Goal: Task Accomplishment & Management: Use online tool/utility

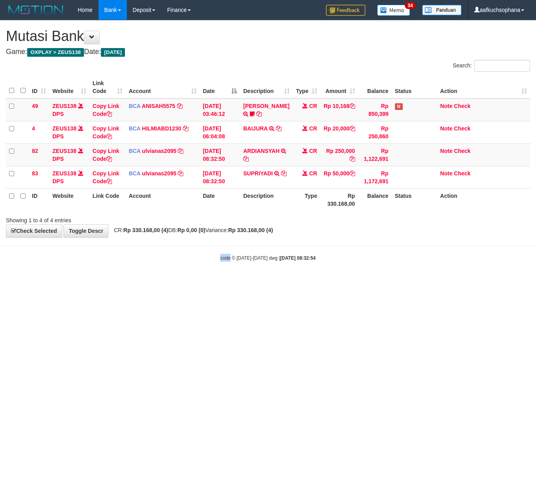
drag, startPoint x: 0, startPoint y: 0, endPoint x: 196, endPoint y: 287, distance: 347.2
click at [196, 281] on html "Toggle navigation Home Bank Account List Load By Website Group [OXPLAY] ZEUS138…" at bounding box center [268, 140] width 536 height 281
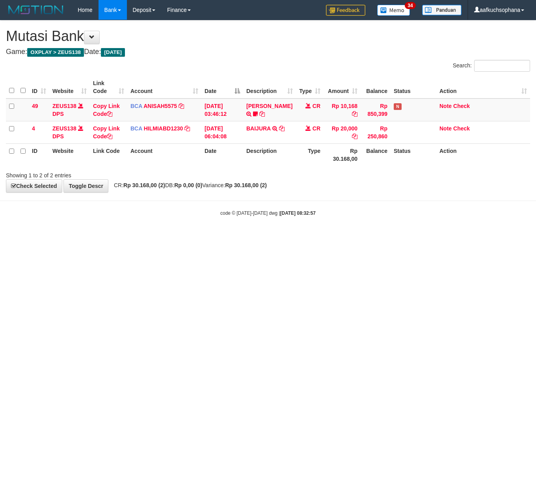
click at [101, 236] on html "Toggle navigation Home Bank Account List Load By Website Group [OXPLAY] ZEUS138…" at bounding box center [268, 118] width 536 height 236
drag, startPoint x: 265, startPoint y: 313, endPoint x: 247, endPoint y: 304, distance: 19.9
click at [262, 236] on html "Toggle navigation Home Bank Account List Load By Website Group [OXPLAY] ZEUS138…" at bounding box center [268, 118] width 536 height 236
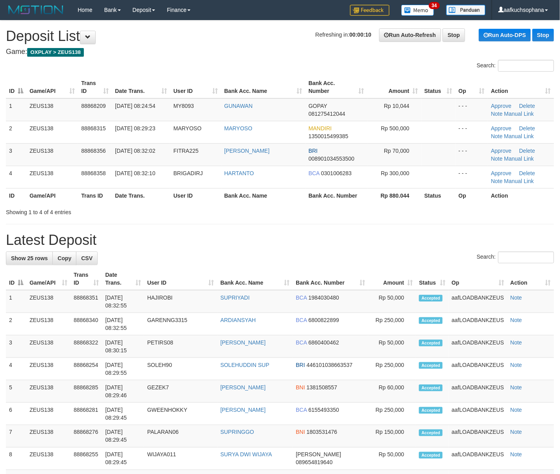
click at [420, 254] on div "Search:" at bounding box center [280, 259] width 548 height 14
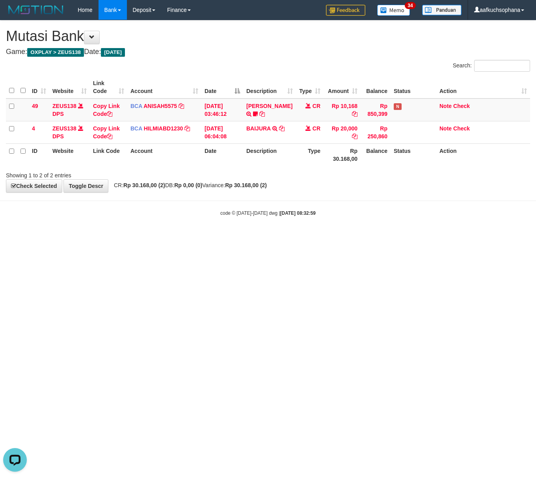
drag, startPoint x: 256, startPoint y: 340, endPoint x: 240, endPoint y: 327, distance: 21.2
click at [255, 236] on html "Toggle navigation Home Bank Account List Load By Website Group [OXPLAY] ZEUS138…" at bounding box center [268, 118] width 536 height 236
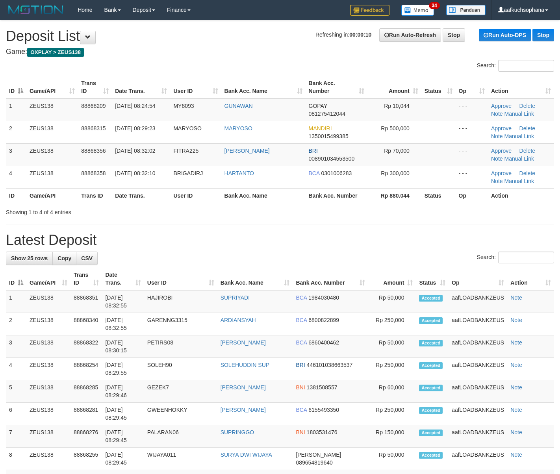
click at [450, 245] on h1 "Latest Deposit" at bounding box center [280, 240] width 548 height 16
click at [360, 252] on div "Search:" at bounding box center [280, 259] width 548 height 14
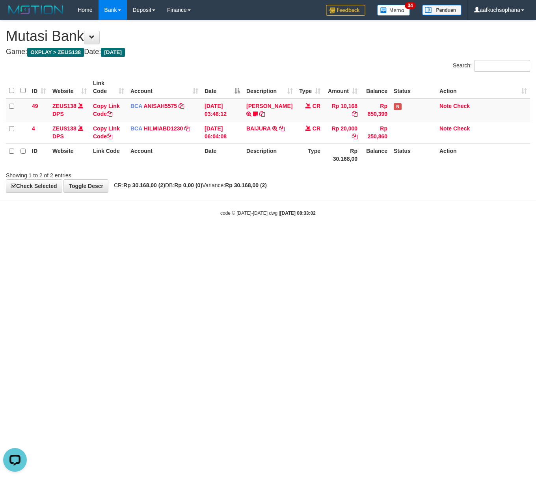
click at [200, 236] on html "Toggle navigation Home Bank Account List Load By Website Group [OXPLAY] ZEUS138…" at bounding box center [268, 118] width 536 height 236
drag, startPoint x: 254, startPoint y: 289, endPoint x: 4, endPoint y: 206, distance: 263.3
click at [253, 236] on html "Toggle navigation Home Bank Account List Load By Website Group [OXPLAY] ZEUS138…" at bounding box center [268, 118] width 536 height 236
drag, startPoint x: 109, startPoint y: 221, endPoint x: 68, endPoint y: 207, distance: 43.0
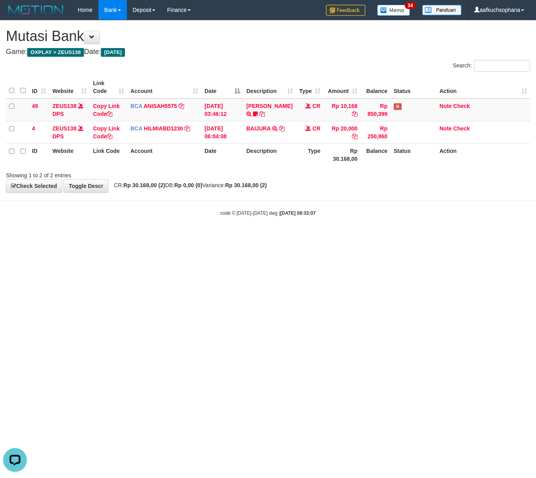
click at [126, 210] on body "Toggle navigation Home Bank Account List Load By Website Group [OXPLAY] ZEUS138…" at bounding box center [268, 118] width 536 height 236
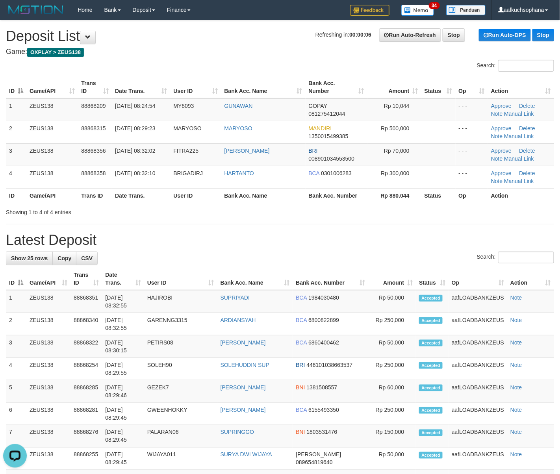
drag, startPoint x: 444, startPoint y: 240, endPoint x: 475, endPoint y: 238, distance: 30.8
click at [451, 239] on h1 "Latest Deposit" at bounding box center [280, 240] width 548 height 16
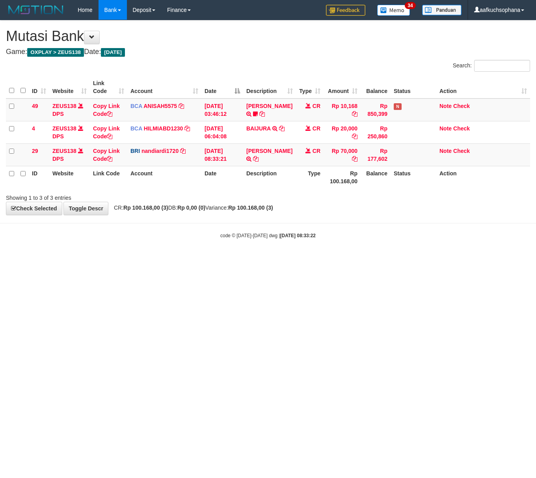
click at [217, 229] on body "Toggle navigation Home Bank Account List Load By Website Group [OXPLAY] ZEUS138…" at bounding box center [268, 129] width 536 height 259
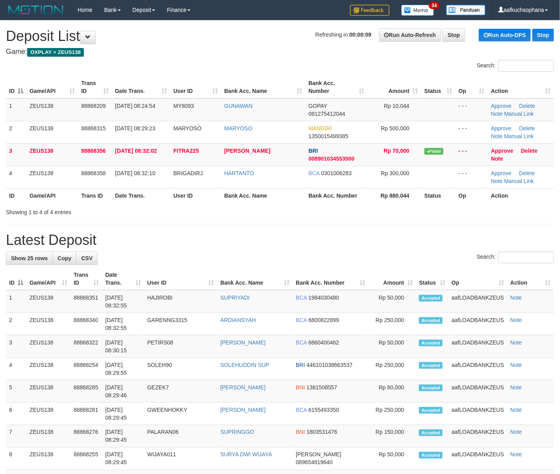
drag, startPoint x: 366, startPoint y: 236, endPoint x: 566, endPoint y: 262, distance: 202.1
click at [366, 235] on h1 "Latest Deposit" at bounding box center [280, 240] width 548 height 16
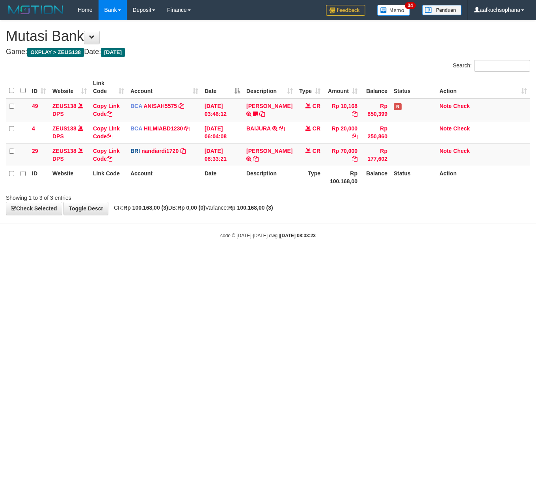
drag, startPoint x: 86, startPoint y: 268, endPoint x: 2, endPoint y: 244, distance: 87.5
click at [62, 259] on html "Toggle navigation Home Bank Account List Load By Website Group [OXPLAY] ZEUS138…" at bounding box center [268, 129] width 536 height 259
drag, startPoint x: 135, startPoint y: 362, endPoint x: 0, endPoint y: 310, distance: 144.7
click at [134, 259] on html "Toggle navigation Home Bank Account List Load By Website Group [OXPLAY] ZEUS138…" at bounding box center [268, 129] width 536 height 259
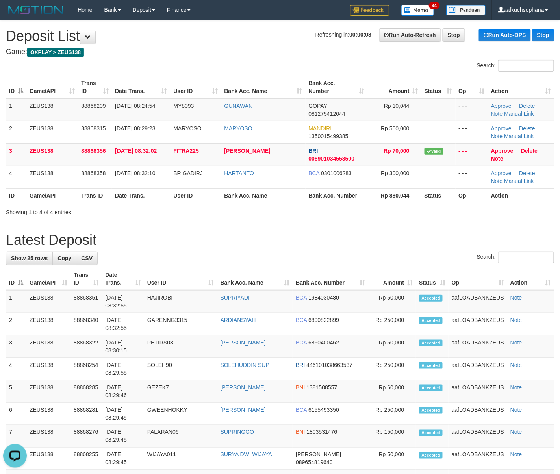
click at [406, 235] on h1 "Latest Deposit" at bounding box center [280, 240] width 548 height 16
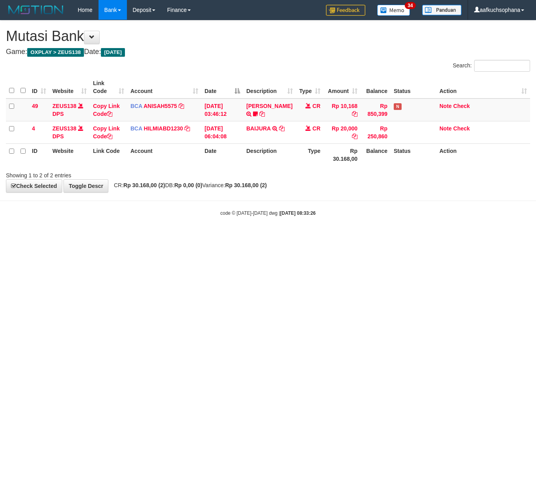
drag, startPoint x: 157, startPoint y: 296, endPoint x: 1, endPoint y: 238, distance: 166.4
click at [154, 236] on html "Toggle navigation Home Bank Account List Load By Website Group [OXPLAY] ZEUS138…" at bounding box center [268, 118] width 536 height 236
click at [223, 236] on html "Toggle navigation Home Bank Account List Load By Website Group [OXPLAY] ZEUS138…" at bounding box center [268, 118] width 536 height 236
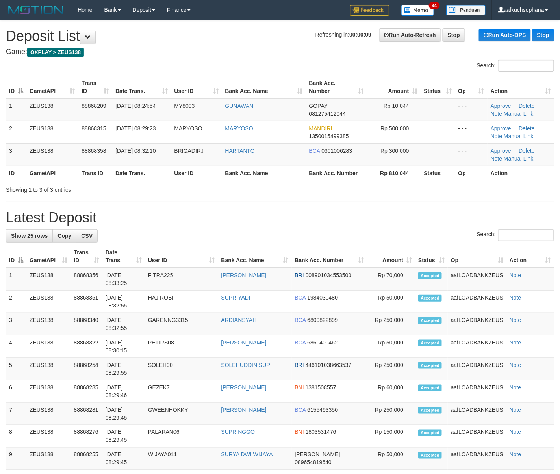
drag, startPoint x: 342, startPoint y: 213, endPoint x: 568, endPoint y: 257, distance: 230.0
click at [379, 224] on h1 "Latest Deposit" at bounding box center [280, 218] width 548 height 16
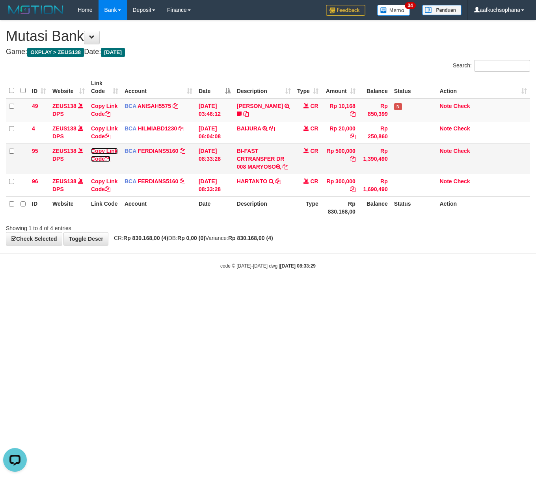
click at [109, 160] on icon at bounding box center [108, 159] width 6 height 6
drag, startPoint x: 227, startPoint y: 276, endPoint x: 204, endPoint y: 303, distance: 35.2
click at [227, 280] on body "Toggle navigation Home Bank Account List Load By Website Group [OXPLAY] ZEUS138…" at bounding box center [268, 144] width 536 height 289
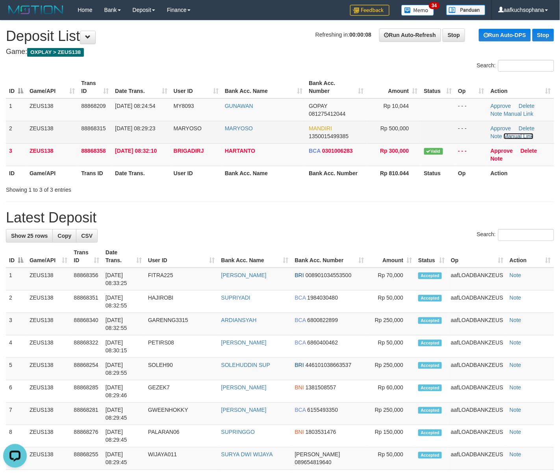
click at [510, 138] on link "Manual Link" at bounding box center [519, 136] width 30 height 6
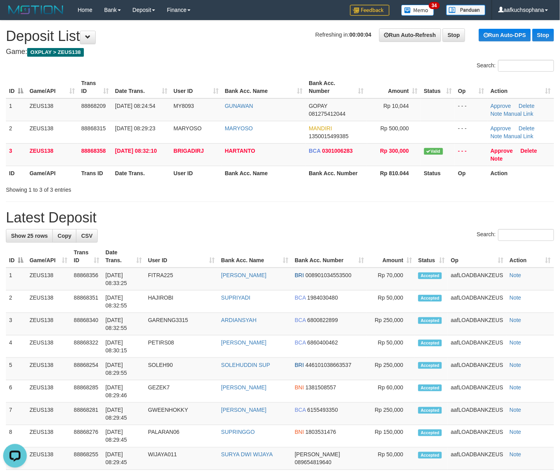
drag, startPoint x: 381, startPoint y: 219, endPoint x: 566, endPoint y: 262, distance: 189.5
click at [396, 227] on div "**********" at bounding box center [280, 450] width 560 height 861
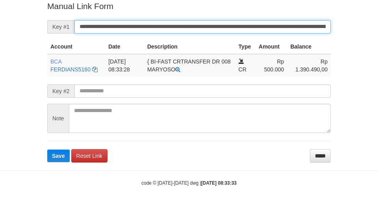
click at [47, 149] on button "Save" at bounding box center [58, 155] width 22 height 13
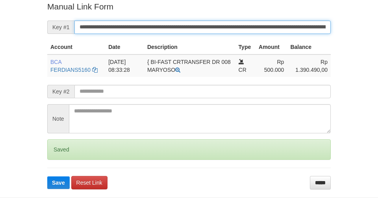
click at [229, 24] on input "**********" at bounding box center [202, 26] width 256 height 13
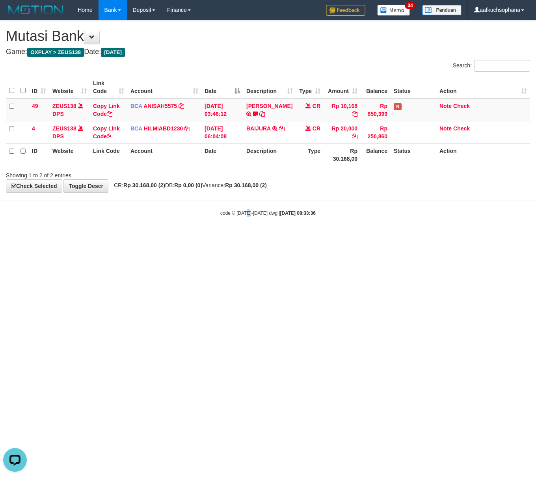
drag, startPoint x: 246, startPoint y: 306, endPoint x: 221, endPoint y: 293, distance: 28.2
click at [246, 236] on html "Toggle navigation Home Bank Account List Load By Website Group [OXPLAY] ZEUS138…" at bounding box center [268, 118] width 536 height 236
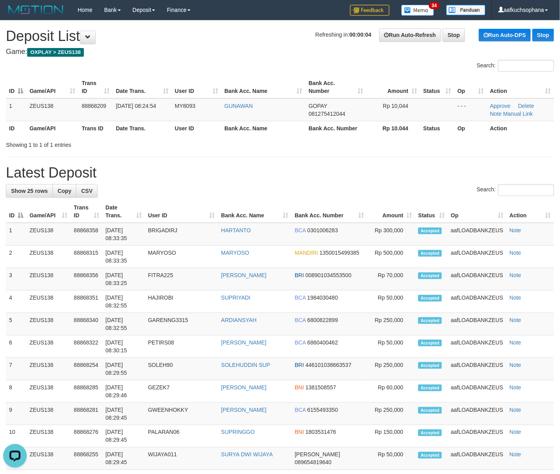
click at [342, 157] on hr at bounding box center [280, 157] width 548 height 0
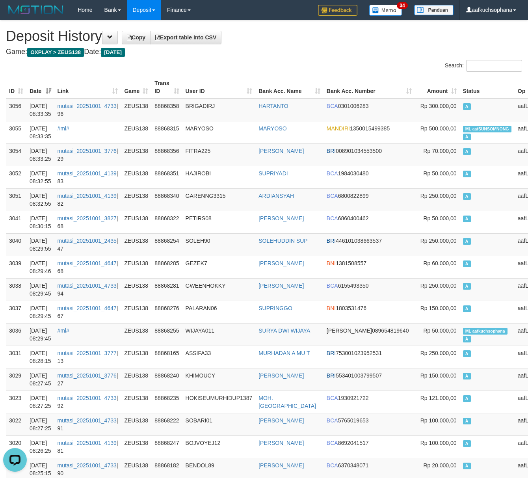
drag, startPoint x: 268, startPoint y: 66, endPoint x: 251, endPoint y: 62, distance: 17.0
click at [262, 65] on div "Search:" at bounding box center [264, 67] width 528 height 14
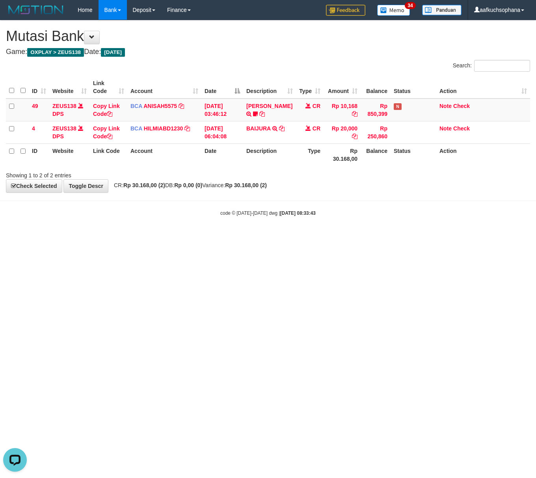
click at [121, 236] on html "Toggle navigation Home Bank Account List Load By Website Group [OXPLAY] ZEUS138…" at bounding box center [268, 118] width 536 height 236
drag, startPoint x: 104, startPoint y: 280, endPoint x: 78, endPoint y: 268, distance: 29.3
click at [101, 236] on html "Toggle navigation Home Bank Account List Load By Website Group [OXPLAY] ZEUS138…" at bounding box center [268, 118] width 536 height 236
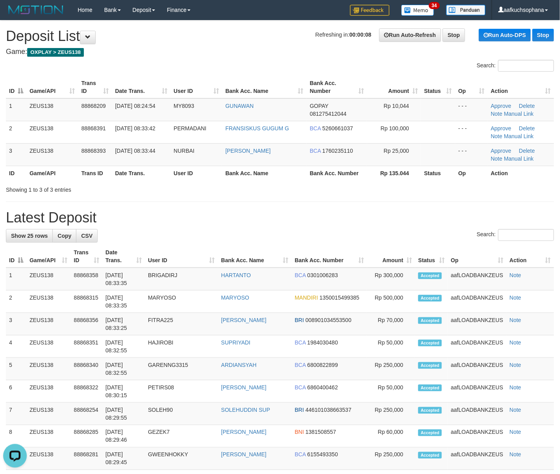
click at [558, 267] on div "**********" at bounding box center [280, 450] width 560 height 861
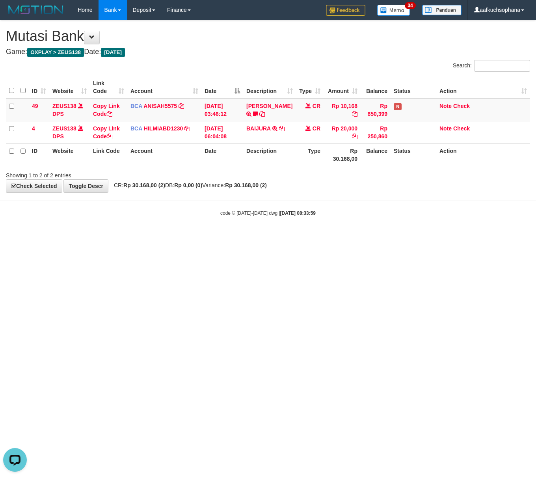
click at [312, 236] on html "Toggle navigation Home Bank Account List Load By Website Group [OXPLAY] ZEUS138…" at bounding box center [268, 118] width 536 height 236
drag, startPoint x: 332, startPoint y: 376, endPoint x: 328, endPoint y: 367, distance: 9.5
click at [329, 236] on html "Toggle navigation Home Bank Account List Load By Website Group [OXPLAY] ZEUS138…" at bounding box center [268, 118] width 536 height 236
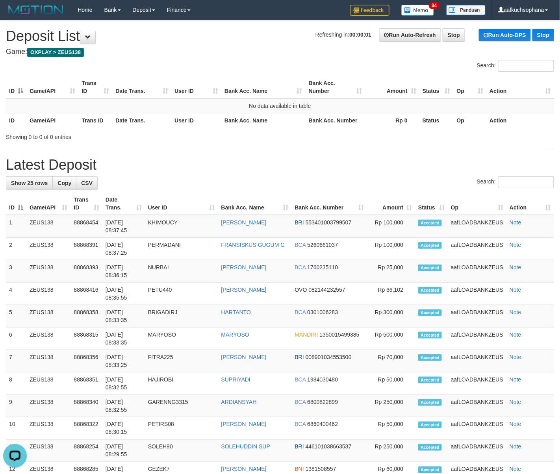
click at [388, 164] on h1 "Latest Deposit" at bounding box center [280, 165] width 548 height 16
click at [391, 163] on h1 "Latest Deposit" at bounding box center [280, 165] width 548 height 16
click at [395, 162] on h1 "Latest Deposit" at bounding box center [280, 165] width 548 height 16
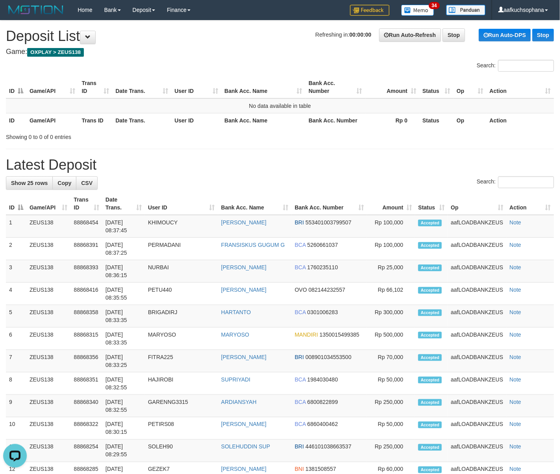
click at [430, 166] on h1 "Latest Deposit" at bounding box center [280, 165] width 548 height 16
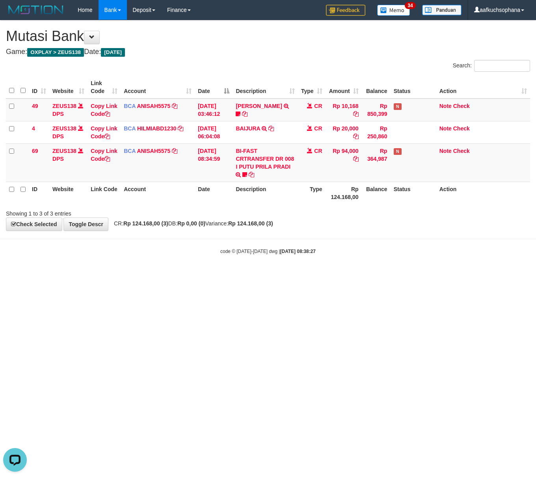
drag, startPoint x: 234, startPoint y: 279, endPoint x: 4, endPoint y: 211, distance: 240.3
click at [223, 275] on html "Toggle navigation Home Bank Account List Load By Website Group [OXPLAY] ZEUS138…" at bounding box center [268, 137] width 536 height 275
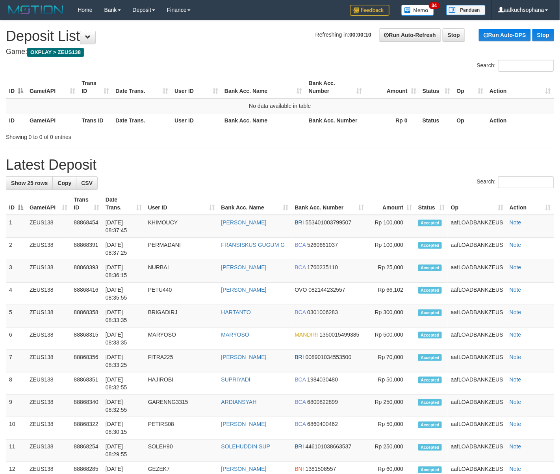
click at [378, 161] on div "**********" at bounding box center [280, 424] width 560 height 809
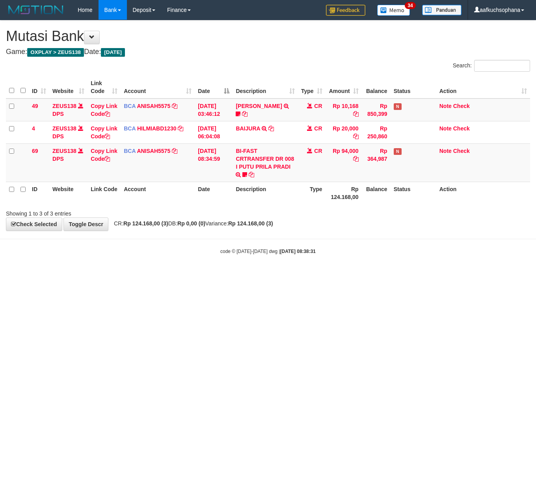
drag, startPoint x: 163, startPoint y: 269, endPoint x: 185, endPoint y: 278, distance: 23.8
click at [163, 269] on body "Toggle navigation Home Bank Account List Load By Website Group [OXPLAY] ZEUS138…" at bounding box center [268, 137] width 536 height 275
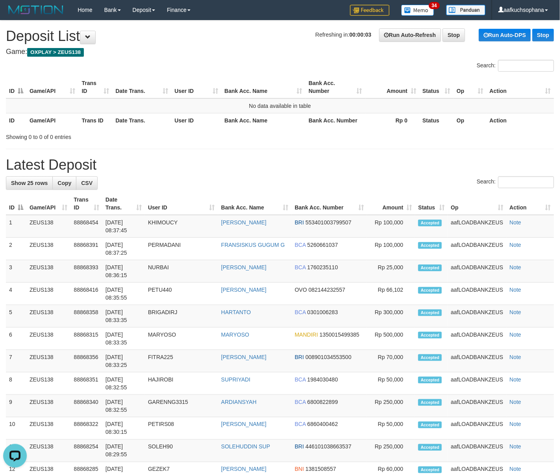
drag, startPoint x: 339, startPoint y: 161, endPoint x: 566, endPoint y: 247, distance: 242.3
click at [341, 163] on h1 "Latest Deposit" at bounding box center [280, 165] width 548 height 16
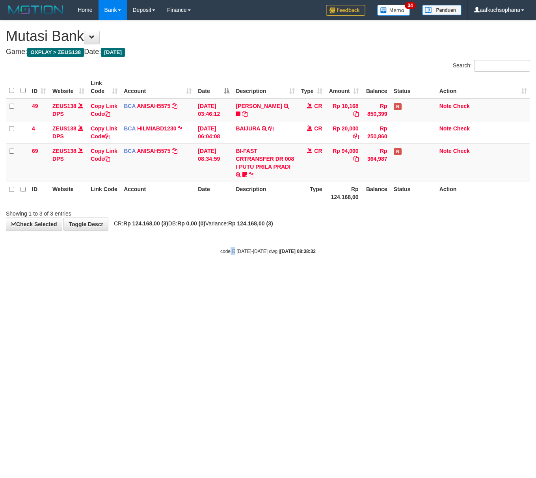
click at [229, 275] on html "Toggle navigation Home Bank Account List Load By Website Group [OXPLAY] ZEUS138…" at bounding box center [268, 137] width 536 height 275
click at [278, 275] on html "Toggle navigation Home Bank Account List Load By Website Group [OXPLAY] ZEUS138…" at bounding box center [268, 137] width 536 height 275
click at [294, 275] on html "Toggle navigation Home Bank Account List Load By Website Group [OXPLAY] ZEUS138…" at bounding box center [268, 137] width 536 height 275
click at [292, 275] on html "Toggle navigation Home Bank Account List Load By Website Group [OXPLAY] ZEUS138…" at bounding box center [268, 137] width 536 height 275
click at [363, 275] on html "Toggle navigation Home Bank Account List Load By Website Group [OXPLAY] ZEUS138…" at bounding box center [268, 137] width 536 height 275
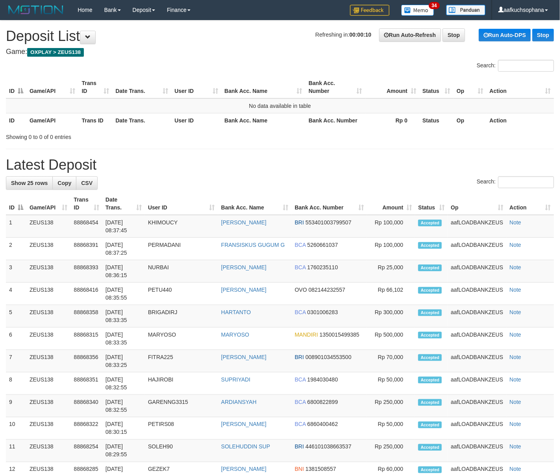
click at [380, 188] on div "Search:" at bounding box center [280, 183] width 548 height 14
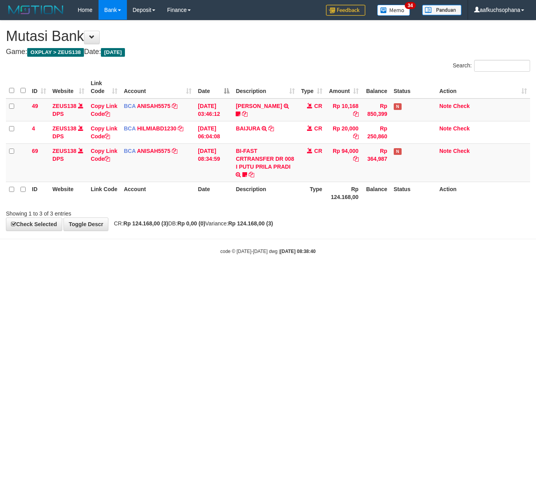
click at [183, 275] on html "Toggle navigation Home Bank Account List Load By Website Group [OXPLAY] ZEUS138…" at bounding box center [268, 137] width 536 height 275
click at [174, 275] on html "Toggle navigation Home Bank Account List Load By Website Group [OXPLAY] ZEUS138…" at bounding box center [268, 137] width 536 height 275
drag, startPoint x: 204, startPoint y: 319, endPoint x: 208, endPoint y: 320, distance: 4.8
click at [208, 275] on html "Toggle navigation Home Bank Account List Load By Website Group [OXPLAY] ZEUS138…" at bounding box center [268, 137] width 536 height 275
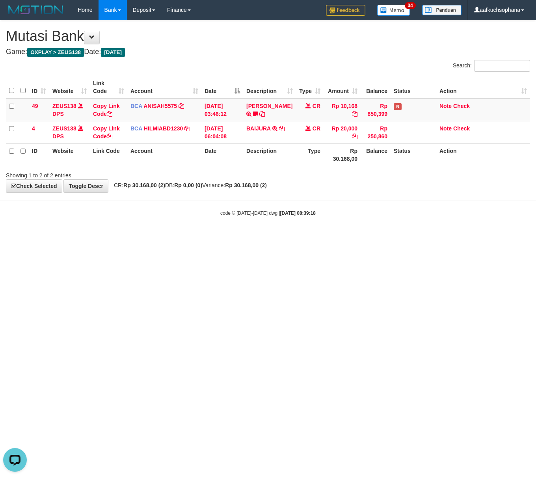
click at [153, 236] on html "Toggle navigation Home Bank Account List Load By Website Group [OXPLAY] ZEUS138…" at bounding box center [268, 118] width 536 height 236
click at [142, 236] on html "Toggle navigation Home Bank Account List Load By Website Group [OXPLAY] ZEUS138…" at bounding box center [268, 118] width 536 height 236
drag, startPoint x: 228, startPoint y: 289, endPoint x: 0, endPoint y: 257, distance: 230.7
click at [186, 236] on html "Toggle navigation Home Bank Account List Load By Website Group [OXPLAY] ZEUS138…" at bounding box center [268, 118] width 536 height 236
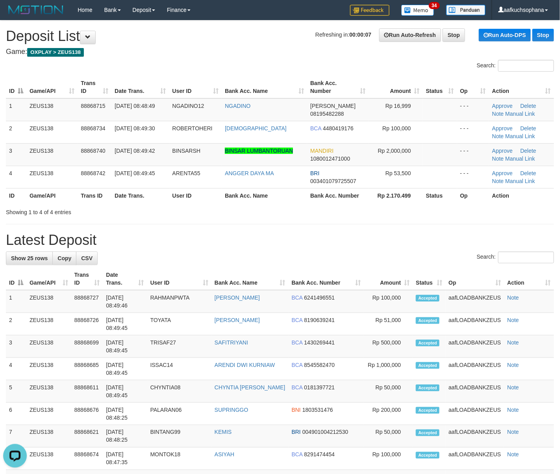
click at [364, 249] on div "**********" at bounding box center [280, 462] width 560 height 884
drag, startPoint x: 397, startPoint y: 221, endPoint x: 419, endPoint y: 225, distance: 22.4
click at [399, 222] on div "**********" at bounding box center [280, 462] width 560 height 884
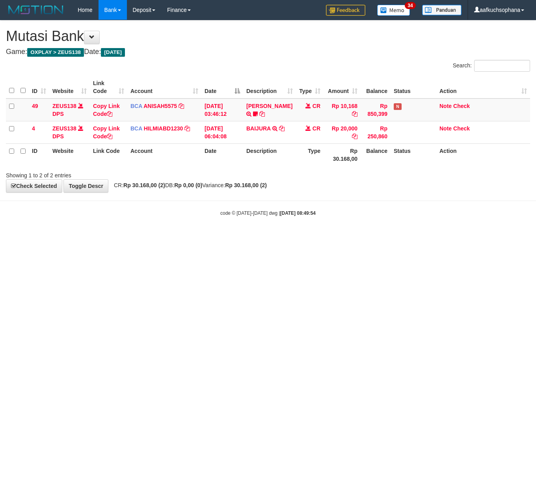
drag, startPoint x: 237, startPoint y: 276, endPoint x: 161, endPoint y: 263, distance: 77.4
click at [219, 236] on html "Toggle navigation Home Bank Account List Load By Website Group [OXPLAY] ZEUS138…" at bounding box center [268, 118] width 536 height 236
click at [206, 236] on html "Toggle navigation Home Bank Account List Load By Website Group [OXPLAY] ZEUS138…" at bounding box center [268, 118] width 536 height 236
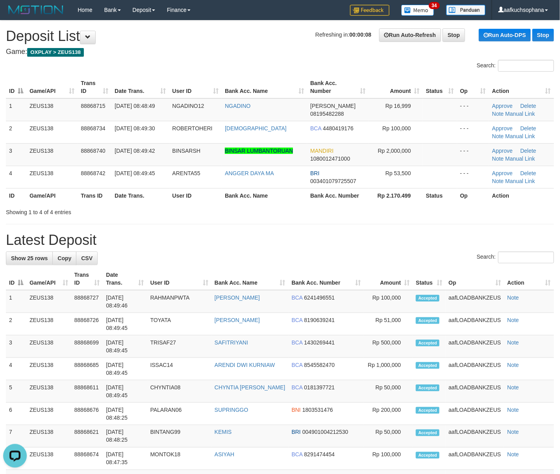
drag, startPoint x: 220, startPoint y: 233, endPoint x: 252, endPoint y: 241, distance: 33.2
click at [223, 234] on h1 "Latest Deposit" at bounding box center [280, 240] width 548 height 16
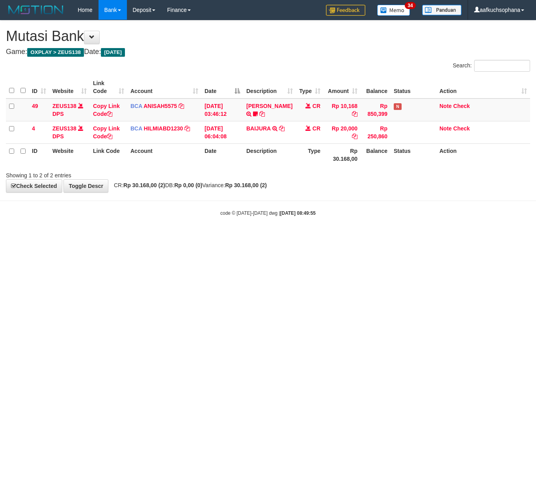
drag, startPoint x: 124, startPoint y: 324, endPoint x: 2, endPoint y: 295, distance: 125.7
click at [111, 236] on html "Toggle navigation Home Bank Account List Load By Website Group [OXPLAY] ZEUS138…" at bounding box center [268, 118] width 536 height 236
drag, startPoint x: 280, startPoint y: 310, endPoint x: 122, endPoint y: 284, distance: 159.6
click at [276, 236] on html "Toggle navigation Home Bank Account List Load By Website Group [OXPLAY] ZEUS138…" at bounding box center [268, 118] width 536 height 236
drag, startPoint x: 51, startPoint y: 245, endPoint x: 24, endPoint y: 243, distance: 27.2
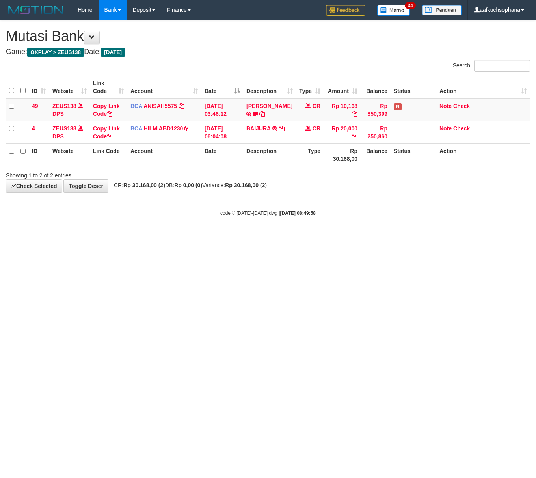
click at [49, 236] on html "Toggle navigation Home Bank Account List Load By Website Group [OXPLAY] ZEUS138…" at bounding box center [268, 118] width 536 height 236
drag, startPoint x: 158, startPoint y: 308, endPoint x: 4, endPoint y: 270, distance: 158.1
click at [145, 236] on html "Toggle navigation Home Bank Account List Load By Website Group [OXPLAY] ZEUS138…" at bounding box center [268, 118] width 536 height 236
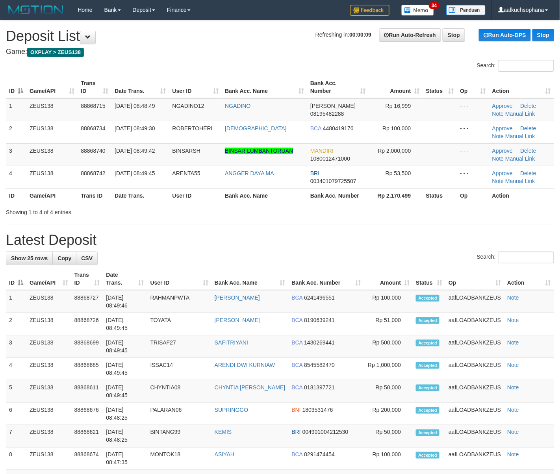
drag, startPoint x: 374, startPoint y: 224, endPoint x: 566, endPoint y: 255, distance: 194.6
click at [374, 225] on div "**********" at bounding box center [280, 462] width 560 height 884
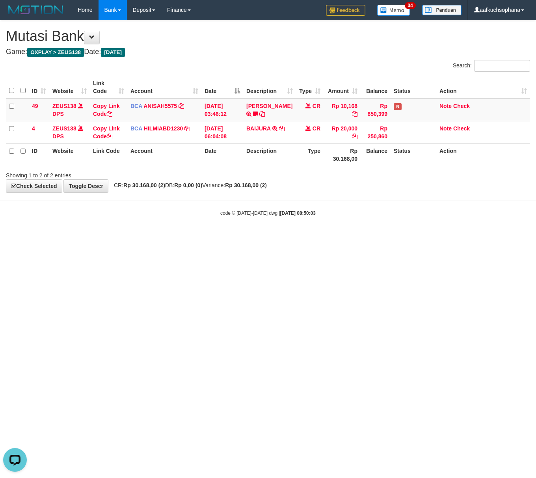
drag, startPoint x: 141, startPoint y: 289, endPoint x: 122, endPoint y: 284, distance: 19.5
click at [136, 236] on html "Toggle navigation Home Bank Account List Load By Website Group [OXPLAY] ZEUS138…" at bounding box center [268, 118] width 536 height 236
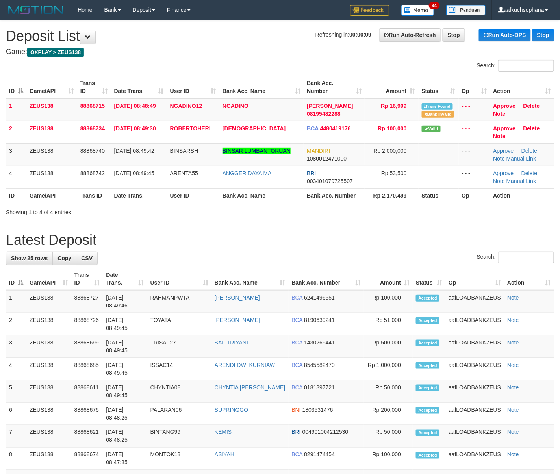
drag, startPoint x: 410, startPoint y: 231, endPoint x: 419, endPoint y: 231, distance: 9.5
click at [411, 231] on div "**********" at bounding box center [280, 462] width 560 height 884
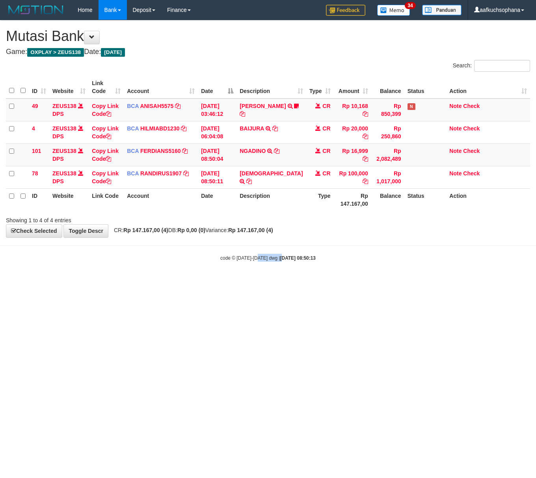
click at [275, 269] on body "Toggle navigation Home Bank Account List Load By Website Group [OXPLAY] ZEUS138…" at bounding box center [268, 140] width 536 height 281
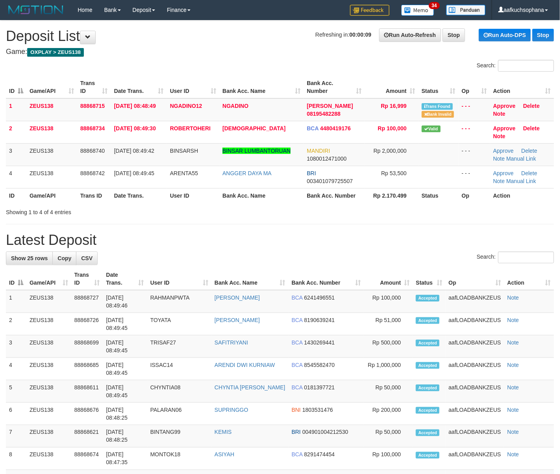
drag, startPoint x: 391, startPoint y: 226, endPoint x: 440, endPoint y: 241, distance: 51.6
click at [395, 230] on div "**********" at bounding box center [280, 462] width 560 height 884
drag, startPoint x: 529, startPoint y: 244, endPoint x: 564, endPoint y: 243, distance: 35.1
click at [530, 244] on h1 "Latest Deposit" at bounding box center [280, 240] width 548 height 16
click at [460, 200] on th "Op" at bounding box center [475, 195] width 32 height 15
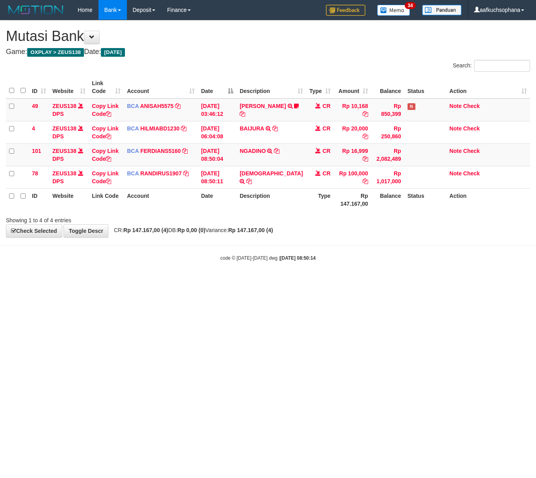
click at [195, 281] on html "Toggle navigation Home Bank Account List Load By Website Group [OXPLAY] ZEUS138…" at bounding box center [268, 140] width 536 height 281
click at [160, 281] on html "Toggle navigation Home Bank Account List Load By Website Group [OXPLAY] ZEUS138…" at bounding box center [268, 140] width 536 height 281
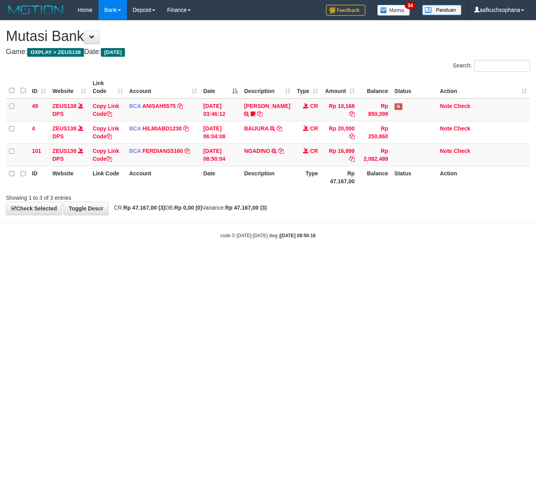
click at [69, 222] on body "Toggle navigation Home Bank Account List Load By Website Group [OXPLAY] ZEUS138…" at bounding box center [268, 129] width 536 height 259
drag, startPoint x: 243, startPoint y: 283, endPoint x: 26, endPoint y: 230, distance: 223.6
click at [243, 259] on html "Toggle navigation Home Bank Account List Load By Website Group [OXPLAY] ZEUS138…" at bounding box center [268, 129] width 536 height 259
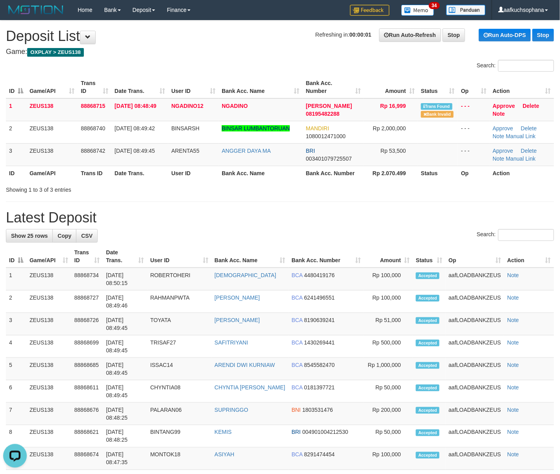
click at [451, 199] on div "**********" at bounding box center [280, 450] width 560 height 861
click at [404, 215] on h1 "Latest Deposit" at bounding box center [280, 218] width 548 height 16
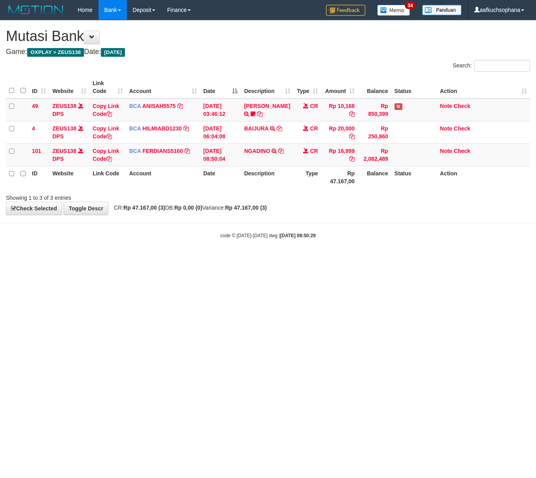
drag, startPoint x: 152, startPoint y: 241, endPoint x: 4, endPoint y: 225, distance: 148.5
click at [176, 258] on body "Toggle navigation Home Bank Account List Load By Website Group [OXPLAY] ZEUS138…" at bounding box center [268, 129] width 536 height 259
click at [255, 259] on html "Toggle navigation Home Bank Account List Load By Website Group [OXPLAY] ZEUS138…" at bounding box center [268, 129] width 536 height 259
click at [254, 259] on html "Toggle navigation Home Bank Account List Load By Website Group [OXPLAY] ZEUS138…" at bounding box center [268, 129] width 536 height 259
click at [203, 259] on html "Toggle navigation Home Bank Account List Load By Website Group [OXPLAY] ZEUS138…" at bounding box center [268, 129] width 536 height 259
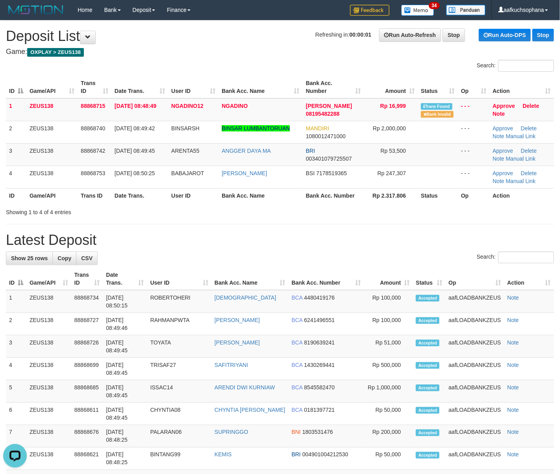
click at [473, 245] on h1 "Latest Deposit" at bounding box center [280, 240] width 548 height 16
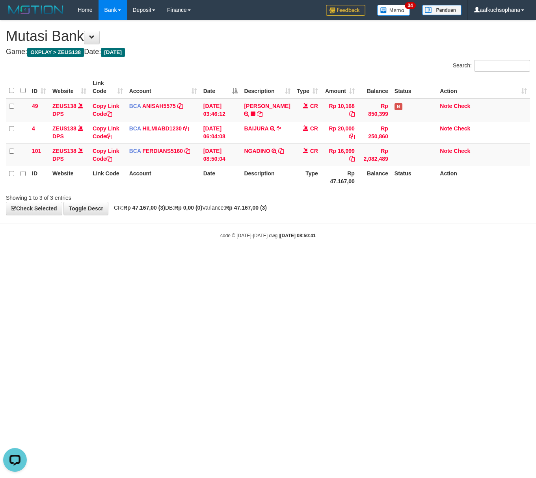
drag, startPoint x: 176, startPoint y: 288, endPoint x: 181, endPoint y: 295, distance: 9.3
click at [181, 259] on html "Toggle navigation Home Bank Account List Load By Website Group [OXPLAY] ZEUS138…" at bounding box center [268, 129] width 536 height 259
drag, startPoint x: 183, startPoint y: 307, endPoint x: 2, endPoint y: 224, distance: 198.8
click at [154, 259] on html "Toggle navigation Home Bank Account List Load By Website Group [OXPLAY] ZEUS138…" at bounding box center [268, 129] width 536 height 259
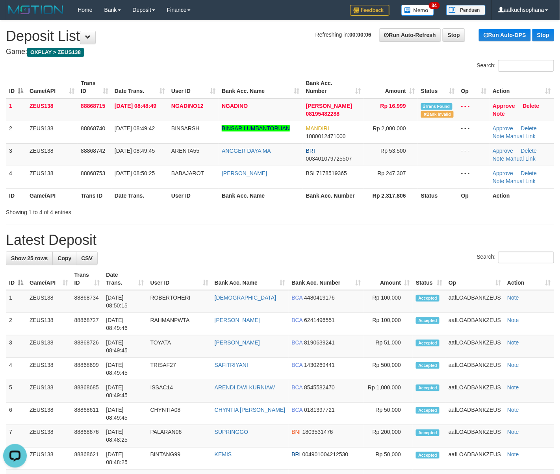
drag, startPoint x: 439, startPoint y: 212, endPoint x: 443, endPoint y: 214, distance: 5.3
click at [438, 213] on div "Showing 1 to 4 of 4 entries" at bounding box center [280, 210] width 560 height 11
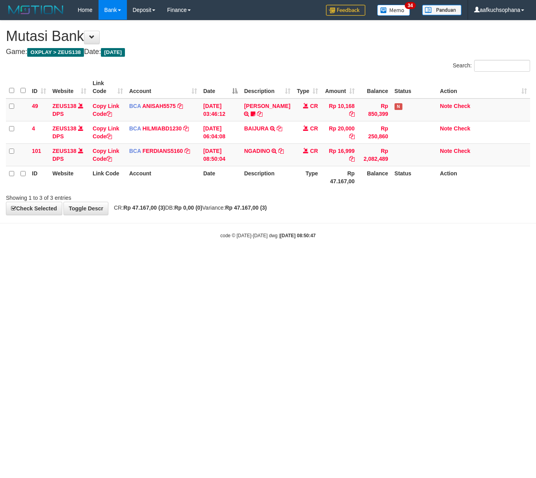
click at [212, 259] on html "Toggle navigation Home Bank Account List Load By Website Group [OXPLAY] ZEUS138…" at bounding box center [268, 129] width 536 height 259
click at [229, 259] on html "Toggle navigation Home Bank Account List Load By Website Group [OXPLAY] ZEUS138…" at bounding box center [268, 129] width 536 height 259
click at [262, 259] on html "Toggle navigation Home Bank Account List Load By Website Group [OXPLAY] ZEUS138…" at bounding box center [268, 129] width 536 height 259
click at [258, 259] on html "Toggle navigation Home Bank Account List Load By Website Group [OXPLAY] ZEUS138…" at bounding box center [268, 129] width 536 height 259
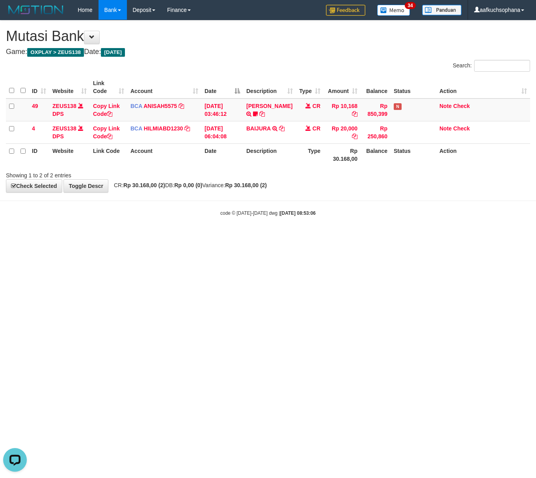
drag, startPoint x: 358, startPoint y: 276, endPoint x: 350, endPoint y: 278, distance: 8.0
click at [351, 236] on html "Toggle navigation Home Bank Account List Load By Website Group [OXPLAY] ZEUS138…" at bounding box center [268, 118] width 536 height 236
drag, startPoint x: 344, startPoint y: 278, endPoint x: 297, endPoint y: 287, distance: 48.0
click at [342, 236] on html "Toggle navigation Home Bank Account List Load By Website Group [OXPLAY] ZEUS138…" at bounding box center [268, 118] width 536 height 236
click at [297, 236] on html "Toggle navigation Home Bank Account List Load By Website Group [OXPLAY] ZEUS138…" at bounding box center [268, 118] width 536 height 236
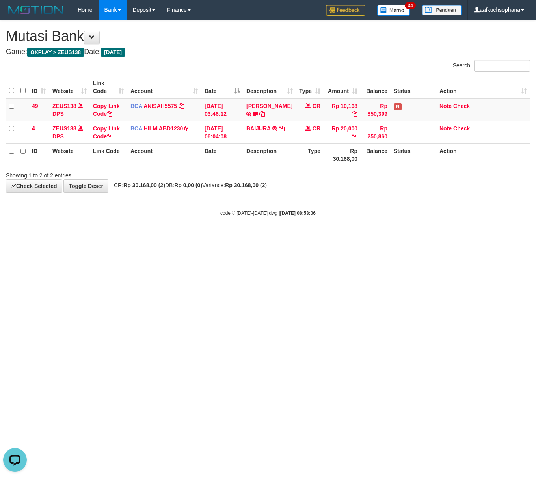
click at [293, 236] on html "Toggle navigation Home Bank Account List Load By Website Group [OXPLAY] ZEUS138…" at bounding box center [268, 118] width 536 height 236
click at [257, 236] on html "Toggle navigation Home Bank Account List Load By Website Group [OXPLAY] ZEUS138…" at bounding box center [268, 118] width 536 height 236
click at [163, 236] on html "Toggle navigation Home Bank Account List Load By Website Group [OXPLAY] ZEUS138…" at bounding box center [268, 118] width 536 height 236
click at [176, 236] on html "Toggle navigation Home Bank Account List Load By Website Group [OXPLAY] ZEUS138…" at bounding box center [268, 118] width 536 height 236
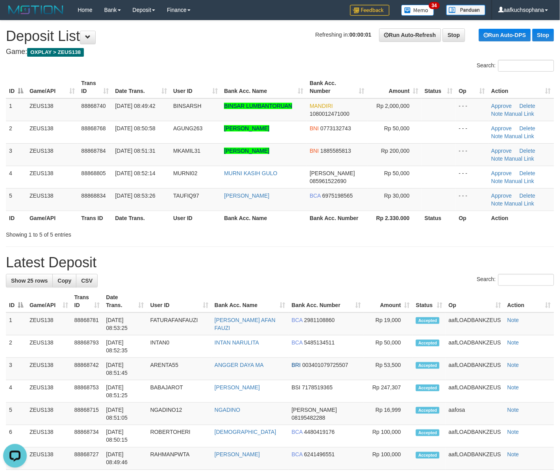
drag, startPoint x: 286, startPoint y: 262, endPoint x: 564, endPoint y: 245, distance: 279.0
click at [330, 262] on h1 "Latest Deposit" at bounding box center [280, 263] width 548 height 16
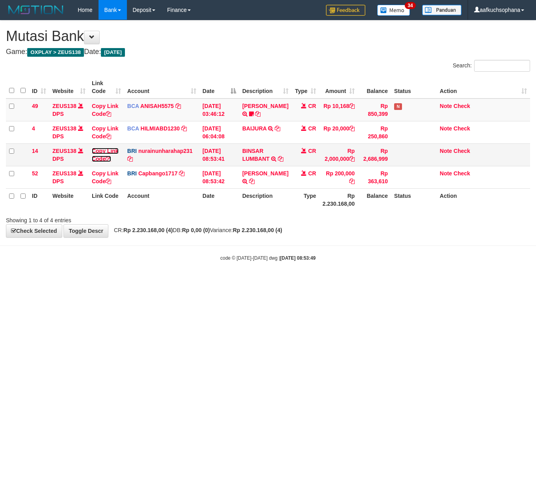
click at [109, 158] on icon at bounding box center [109, 159] width 6 height 6
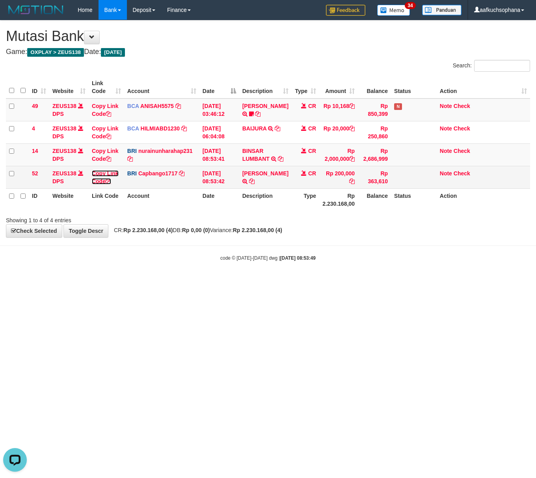
click at [108, 182] on icon at bounding box center [109, 181] width 6 height 6
click at [109, 182] on icon at bounding box center [109, 181] width 6 height 6
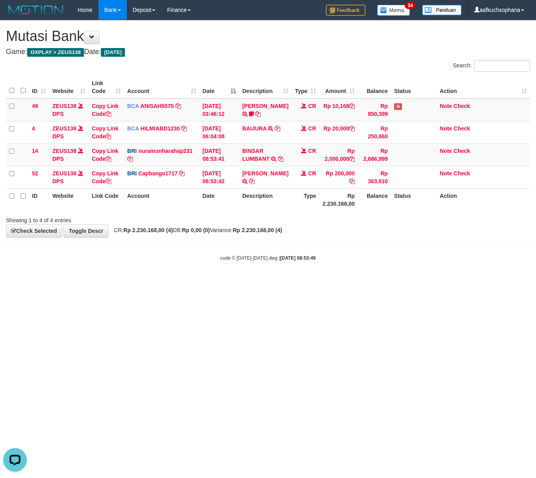
drag, startPoint x: 173, startPoint y: 273, endPoint x: 0, endPoint y: 246, distance: 174.5
click at [161, 271] on body "Toggle navigation Home Bank Account List Load By Website Group [OXPLAY] ZEUS138…" at bounding box center [268, 140] width 536 height 281
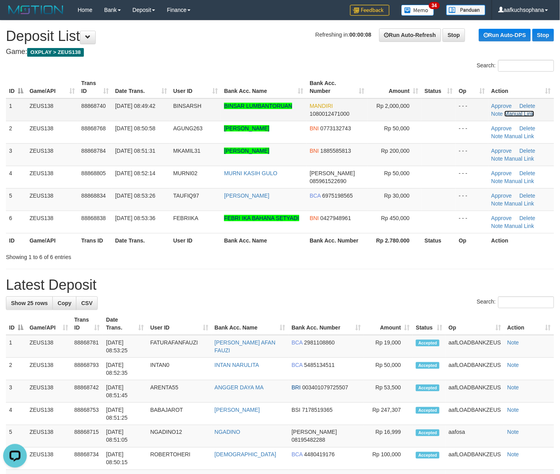
click at [513, 115] on link "Manual Link" at bounding box center [520, 114] width 30 height 6
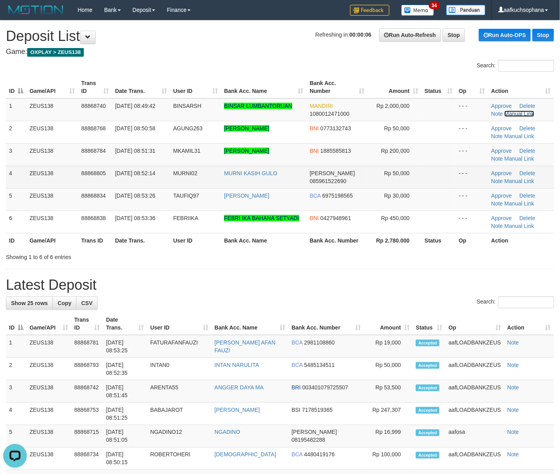
click at [505, 111] on link "Manual Link" at bounding box center [520, 114] width 30 height 6
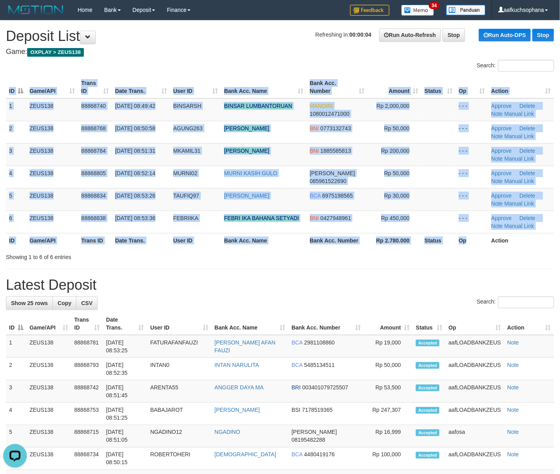
drag, startPoint x: 480, startPoint y: 247, endPoint x: 566, endPoint y: 253, distance: 85.7
click at [491, 252] on div "Search: ID Game/API Trans ID Date Trans. User ID Bank Acc. Name Bank Acc. Numbe…" at bounding box center [280, 160] width 548 height 201
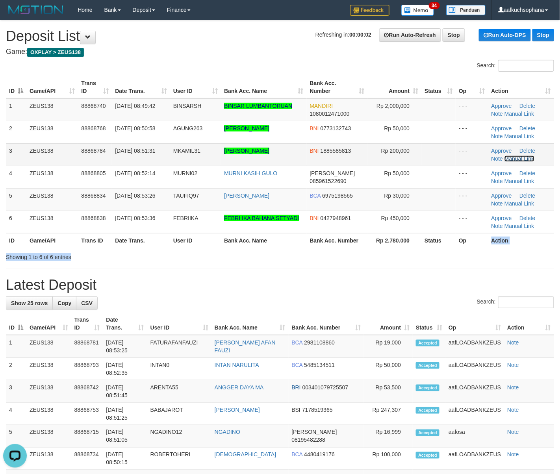
click at [520, 158] on link "Manual Link" at bounding box center [520, 159] width 30 height 6
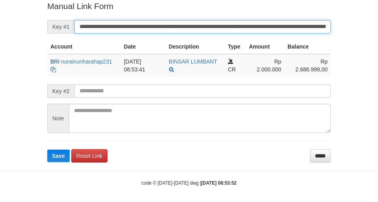
click at [47, 149] on button "Save" at bounding box center [58, 155] width 22 height 13
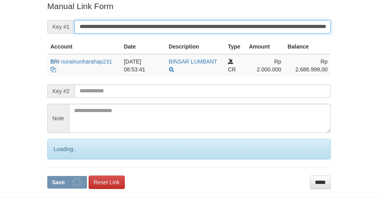
click at [47, 176] on button "Save" at bounding box center [67, 182] width 40 height 13
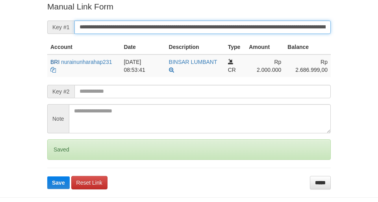
click at [47, 176] on button "Save" at bounding box center [58, 182] width 22 height 13
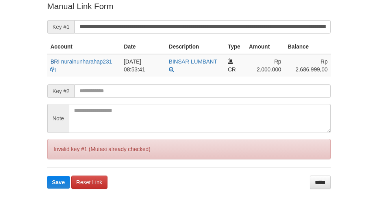
click at [47, 176] on button "Save" at bounding box center [58, 182] width 22 height 13
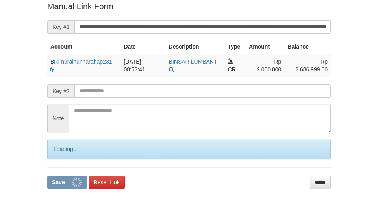
click at [196, 22] on input "**********" at bounding box center [202, 26] width 256 height 13
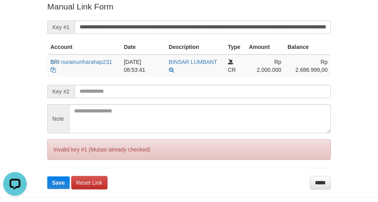
drag, startPoint x: 59, startPoint y: 38, endPoint x: 339, endPoint y: 7, distance: 282.2
click at [60, 39] on form "**********" at bounding box center [189, 95] width 284 height 188
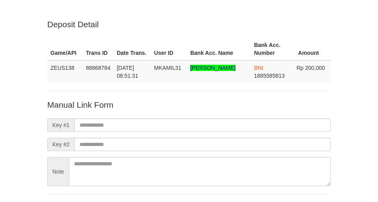
scroll to position [58, 0]
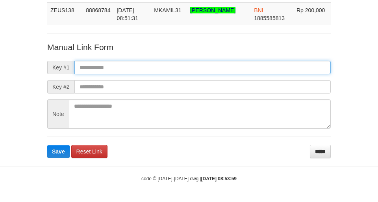
drag, startPoint x: 0, startPoint y: 0, endPoint x: 213, endPoint y: 65, distance: 222.6
click at [213, 65] on input "text" at bounding box center [202, 67] width 256 height 13
paste input "**********"
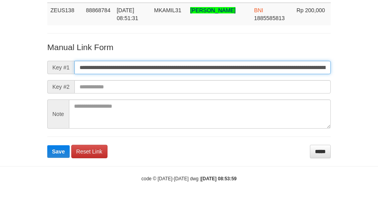
scroll to position [58, 0]
type input "**********"
click at [47, 145] on button "Save" at bounding box center [58, 151] width 22 height 13
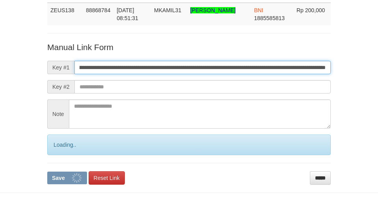
click at [47, 171] on button "Save" at bounding box center [67, 177] width 40 height 13
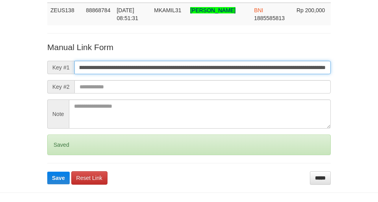
click at [47, 171] on button "Save" at bounding box center [58, 177] width 22 height 13
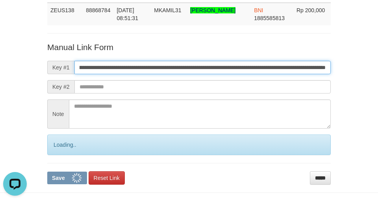
click at [47, 171] on button "Save" at bounding box center [67, 177] width 40 height 13
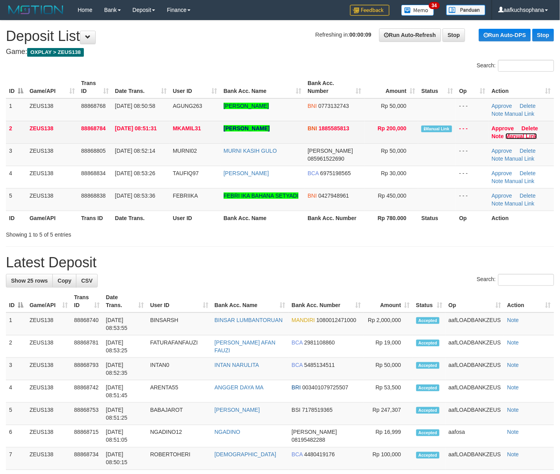
click at [513, 135] on link "Manual Link" at bounding box center [522, 136] width 32 height 6
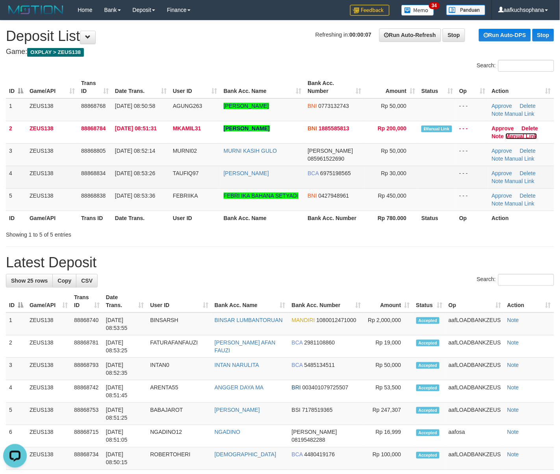
click at [506, 133] on link "Manual Link" at bounding box center [522, 136] width 32 height 6
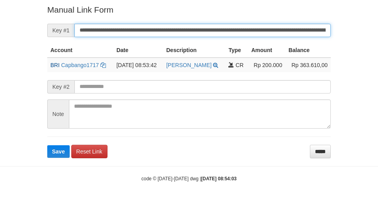
click at [47, 145] on button "Save" at bounding box center [58, 151] width 22 height 13
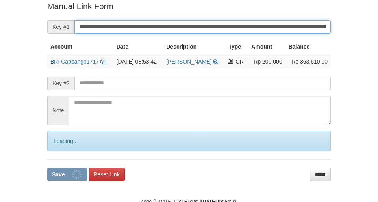
scroll to position [163, 0]
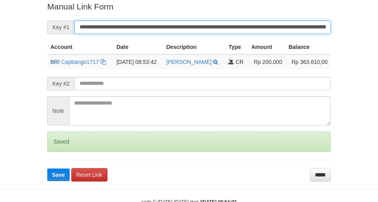
drag, startPoint x: 143, startPoint y: 37, endPoint x: 137, endPoint y: 32, distance: 7.8
click at [138, 32] on input "**********" at bounding box center [202, 26] width 256 height 13
click at [47, 168] on button "Save" at bounding box center [58, 174] width 22 height 13
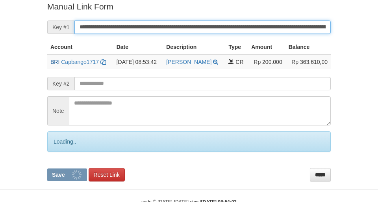
click at [47, 168] on button "Save" at bounding box center [67, 174] width 40 height 13
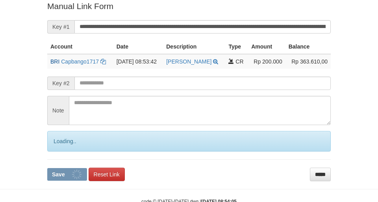
click at [47, 168] on button "Save" at bounding box center [67, 174] width 40 height 13
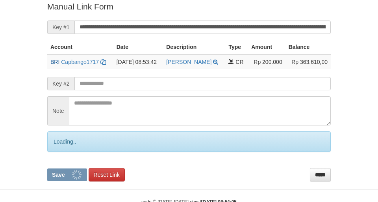
click at [47, 168] on button "Save" at bounding box center [67, 174] width 40 height 13
click at [147, 32] on input "**********" at bounding box center [202, 26] width 256 height 13
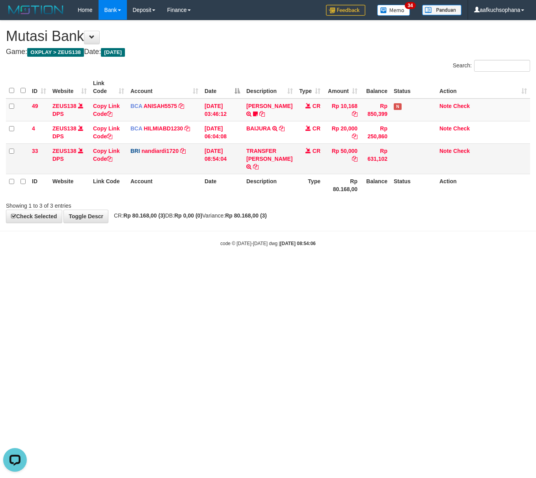
click at [247, 154] on td "TRANSFER [PERSON_NAME] TRANSFER [PERSON_NAME] TO NANDI ARDIANSYAH" at bounding box center [269, 158] width 53 height 30
click at [251, 151] on link "TRANSFER DANA" at bounding box center [269, 155] width 46 height 14
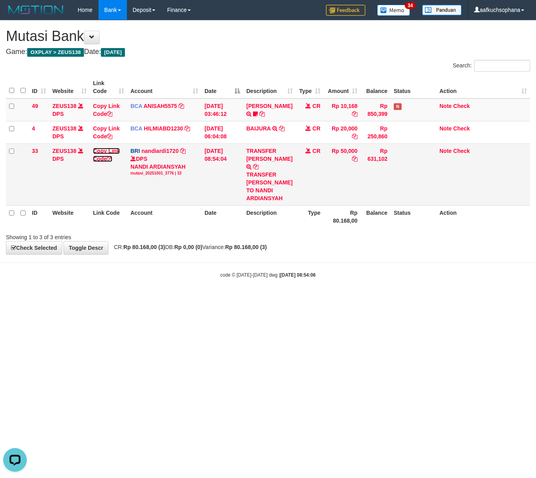
click at [111, 160] on icon at bounding box center [110, 159] width 6 height 6
drag, startPoint x: 59, startPoint y: 280, endPoint x: 2, endPoint y: 248, distance: 65.4
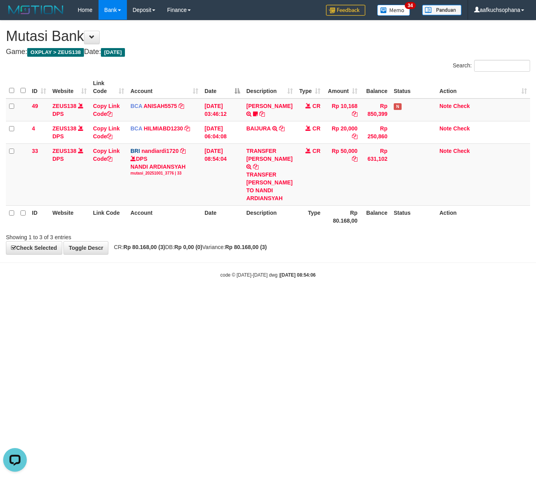
click at [51, 276] on body "Toggle navigation Home Bank Account List Load By Website Group [OXPLAY] ZEUS138…" at bounding box center [268, 149] width 536 height 298
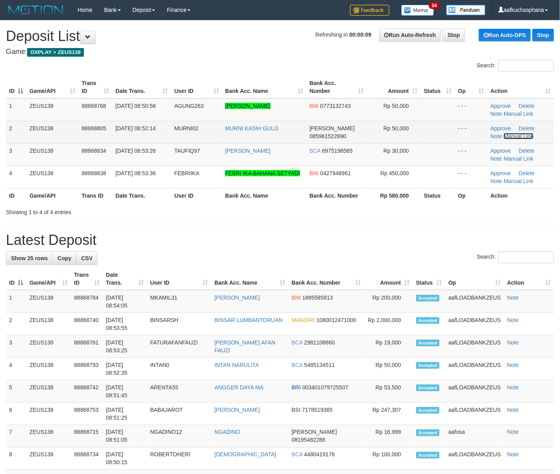
click at [518, 137] on link "Manual Link" at bounding box center [519, 136] width 30 height 6
click at [514, 139] on td "Approve Delete Note Manual Link" at bounding box center [521, 132] width 67 height 22
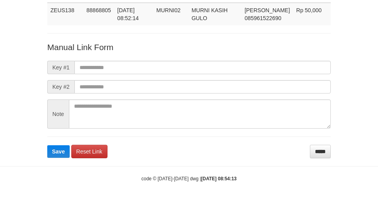
scroll to position [58, 0]
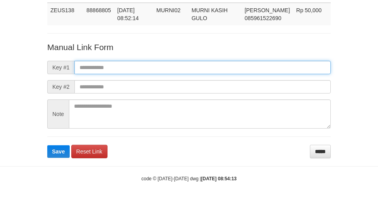
click at [200, 65] on input "text" at bounding box center [202, 67] width 256 height 13
paste input "**********"
type input "**********"
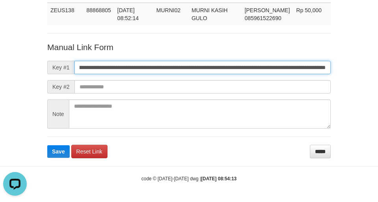
scroll to position [0, 0]
drag, startPoint x: 200, startPoint y: 65, endPoint x: 327, endPoint y: 11, distance: 137.6
click at [198, 66] on input "**********" at bounding box center [202, 67] width 256 height 13
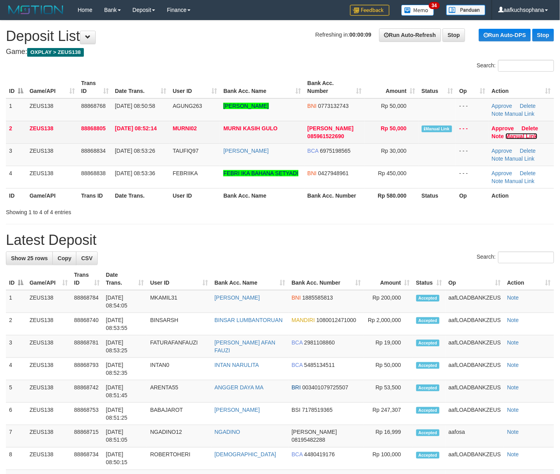
click at [512, 138] on link "Manual Link" at bounding box center [522, 136] width 32 height 6
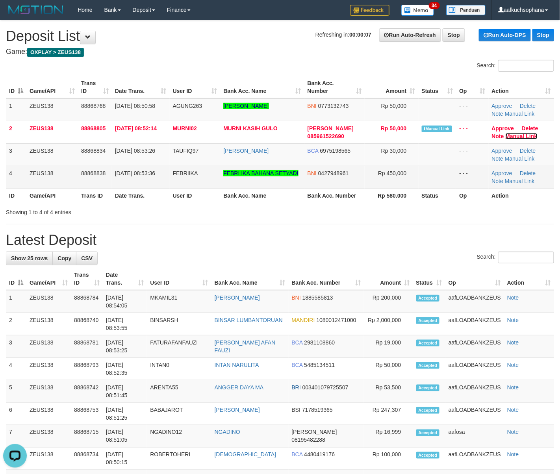
click at [506, 133] on link "Manual Link" at bounding box center [522, 136] width 32 height 6
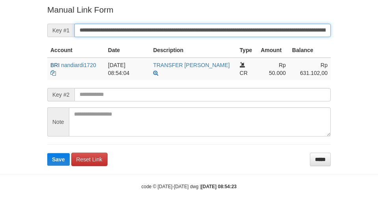
click at [47, 153] on button "Save" at bounding box center [58, 159] width 22 height 13
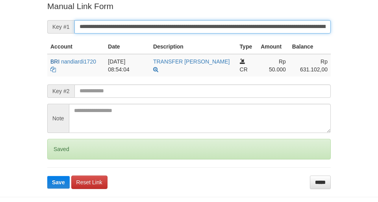
click at [47, 176] on button "Save" at bounding box center [58, 182] width 22 height 13
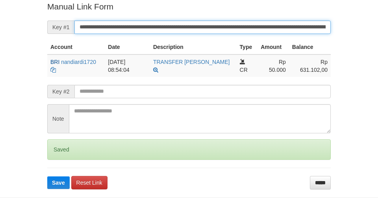
click at [47, 176] on button "Save" at bounding box center [58, 182] width 22 height 13
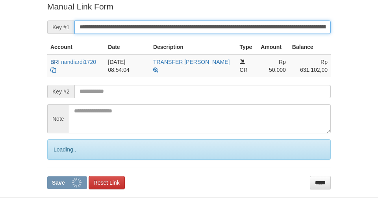
click at [47, 176] on button "Save" at bounding box center [67, 182] width 40 height 13
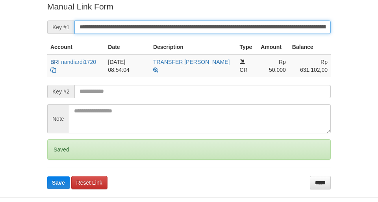
click at [47, 176] on button "Save" at bounding box center [58, 182] width 22 height 13
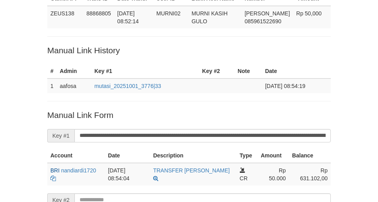
scroll to position [54, 0]
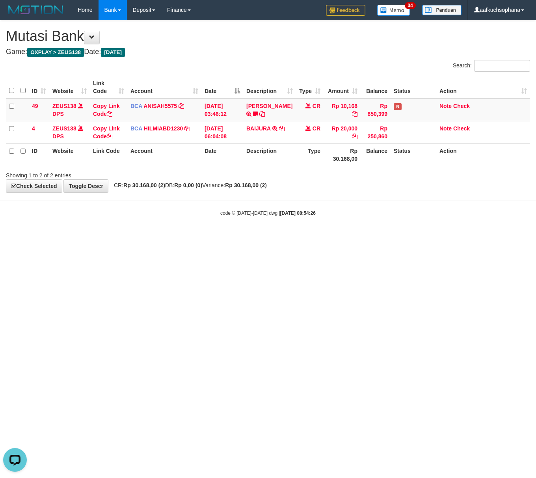
click at [299, 236] on html "Toggle navigation Home Bank Account List Load By Website Group [OXPLAY] ZEUS138…" at bounding box center [268, 118] width 536 height 236
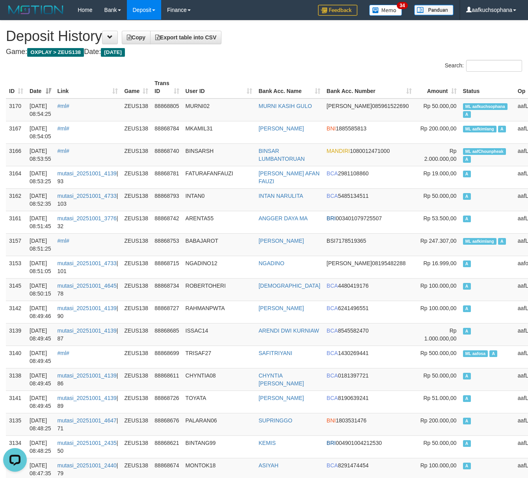
drag, startPoint x: 287, startPoint y: 53, endPoint x: 299, endPoint y: 62, distance: 15.5
click at [287, 54] on h4 "Game: OXPLAY > ZEUS138 Date: Today" at bounding box center [264, 52] width 516 height 8
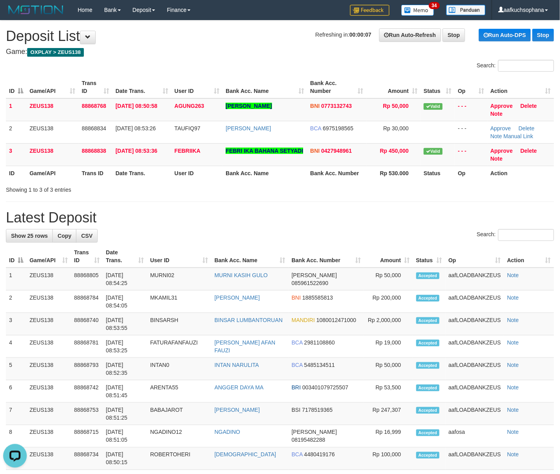
drag, startPoint x: 391, startPoint y: 205, endPoint x: 445, endPoint y: 219, distance: 56.3
click at [407, 210] on div "**********" at bounding box center [280, 450] width 560 height 861
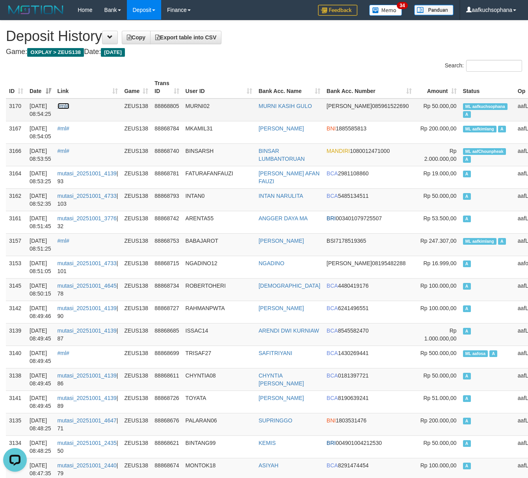
click at [68, 103] on link "#ml#" at bounding box center [64, 106] width 12 height 6
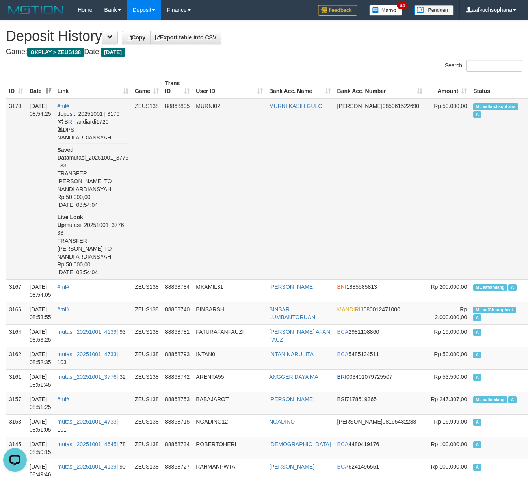
click at [227, 168] on td "MURNI02" at bounding box center [229, 188] width 73 height 181
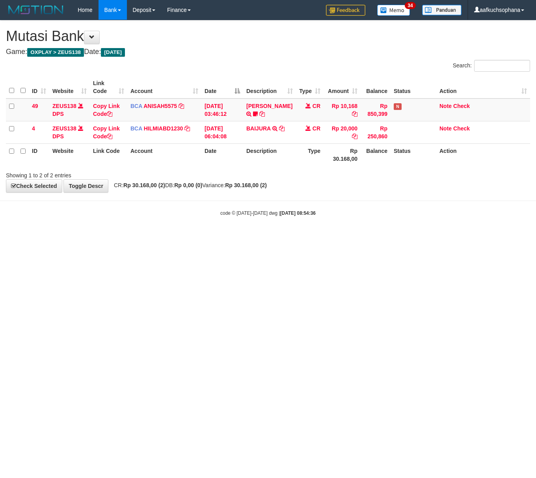
drag, startPoint x: 55, startPoint y: 252, endPoint x: 2, endPoint y: 241, distance: 54.8
click at [26, 236] on html "Toggle navigation Home Bank Account List Load By Website Group [OXPLAY] ZEUS138…" at bounding box center [268, 118] width 536 height 236
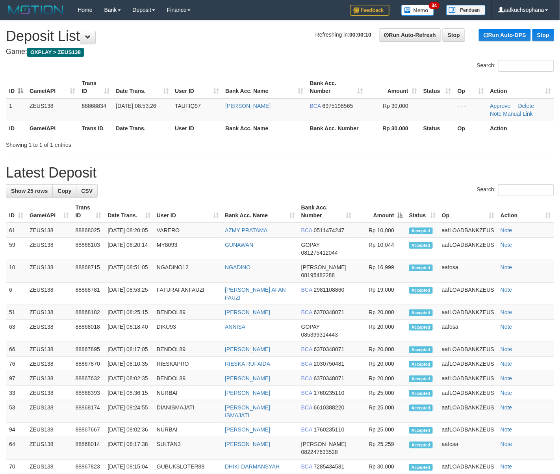
click at [364, 159] on div "**********" at bounding box center [280, 373] width 560 height 706
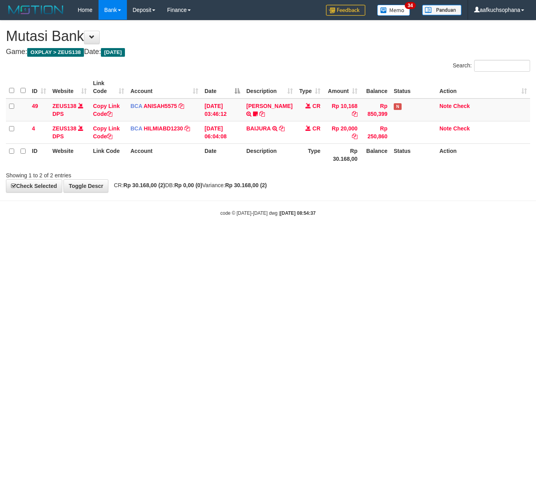
drag, startPoint x: 151, startPoint y: 247, endPoint x: 147, endPoint y: 246, distance: 4.5
click at [150, 236] on html "Toggle navigation Home Bank Account List Load By Website Group [OXPLAY] ZEUS138…" at bounding box center [268, 118] width 536 height 236
click at [422, 236] on html "Toggle navigation Home Bank Account List Load By Website Group [OXPLAY] ZEUS138…" at bounding box center [268, 118] width 536 height 236
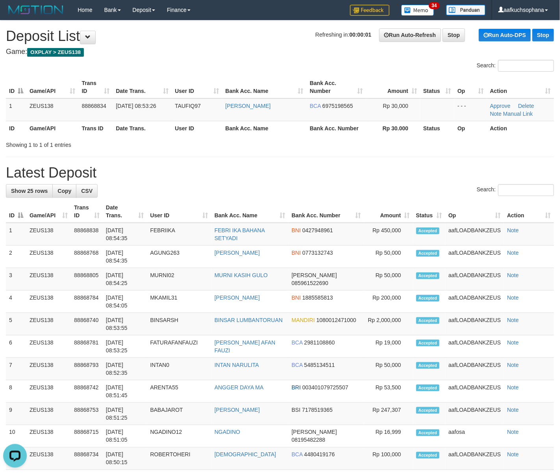
drag, startPoint x: 339, startPoint y: 191, endPoint x: 564, endPoint y: 230, distance: 227.9
click at [347, 191] on div "Search:" at bounding box center [280, 191] width 548 height 14
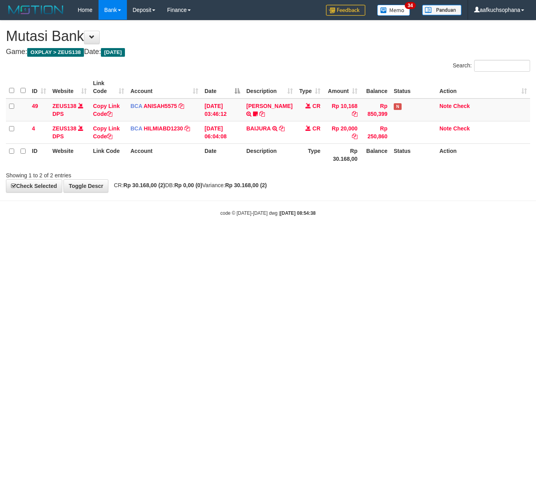
click at [187, 236] on html "Toggle navigation Home Bank Account List Load By Website Group [OXPLAY] ZEUS138…" at bounding box center [268, 118] width 536 height 236
click at [114, 236] on html "Toggle navigation Home Bank Account List Load By Website Group [OXPLAY] ZEUS138…" at bounding box center [268, 118] width 536 height 236
click at [284, 236] on html "Toggle navigation Home Bank Account List Load By Website Group [OXPLAY] ZEUS138…" at bounding box center [268, 118] width 536 height 236
click at [459, 236] on html "Toggle navigation Home Bank Account List Load By Website Group [OXPLAY] ZEUS138…" at bounding box center [268, 118] width 536 height 236
click at [462, 236] on html "Toggle navigation Home Bank Account List Load By Website Group [OXPLAY] ZEUS138…" at bounding box center [268, 118] width 536 height 236
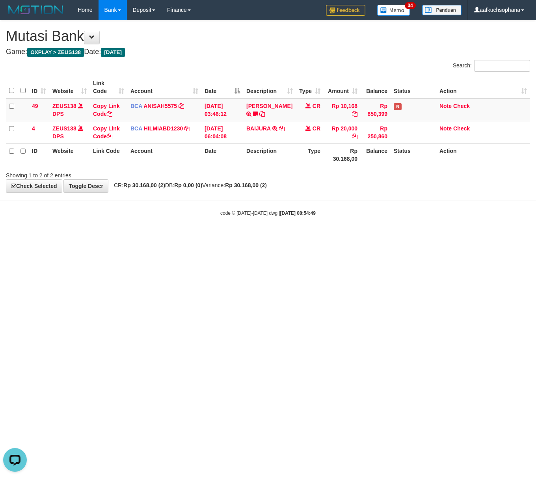
drag, startPoint x: 253, startPoint y: 315, endPoint x: 247, endPoint y: 312, distance: 6.9
click at [247, 236] on html "Toggle navigation Home Bank Account List Load By Website Group [OXPLAY] ZEUS138…" at bounding box center [268, 118] width 536 height 236
drag, startPoint x: 243, startPoint y: 306, endPoint x: 185, endPoint y: 273, distance: 66.5
click at [242, 236] on html "Toggle navigation Home Bank Account List Load By Website Group [OXPLAY] ZEUS138…" at bounding box center [268, 118] width 536 height 236
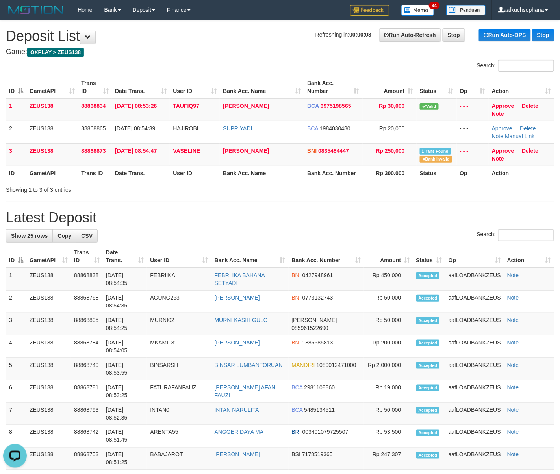
drag, startPoint x: 331, startPoint y: 219, endPoint x: 388, endPoint y: 232, distance: 58.5
click at [345, 223] on h1 "Latest Deposit" at bounding box center [280, 218] width 548 height 16
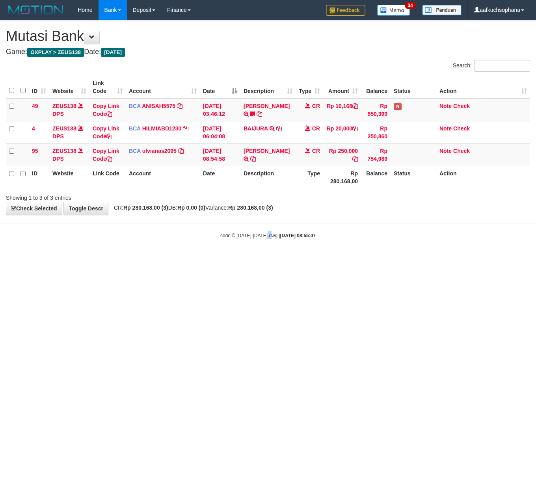
drag, startPoint x: 268, startPoint y: 284, endPoint x: 3, endPoint y: 205, distance: 276.0
click at [262, 259] on html "Toggle navigation Home Bank Account List Load By Website Group [OXPLAY] ZEUS138…" at bounding box center [268, 129] width 536 height 259
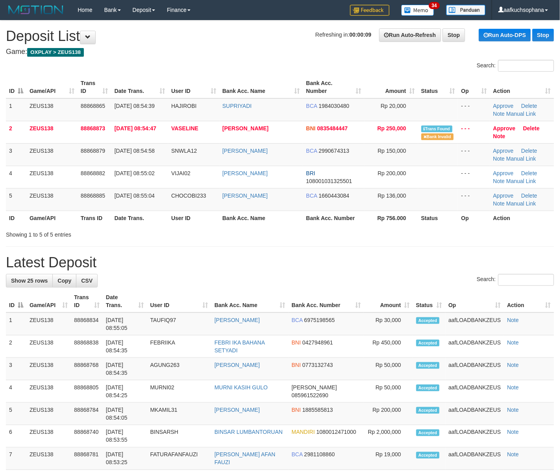
drag, startPoint x: 410, startPoint y: 222, endPoint x: 567, endPoint y: 267, distance: 162.9
click at [412, 223] on th "Rp 756.000" at bounding box center [391, 218] width 54 height 15
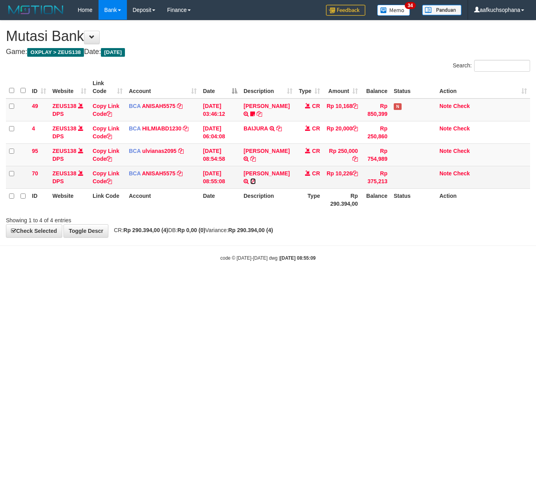
click at [250, 184] on icon at bounding box center [253, 181] width 6 height 6
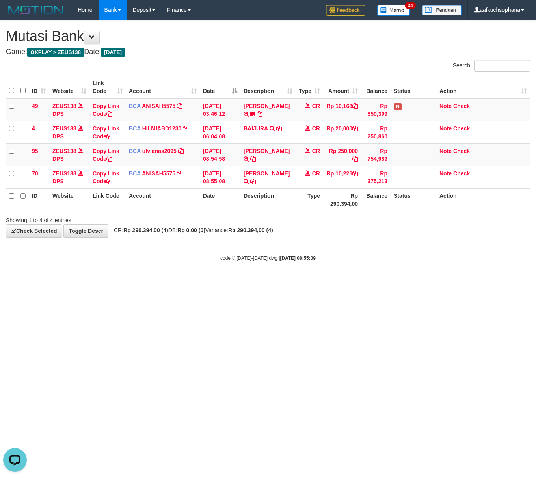
click at [57, 281] on html "Toggle navigation Home Bank Account List Load By Website Group [OXPLAY] ZEUS138…" at bounding box center [268, 140] width 536 height 281
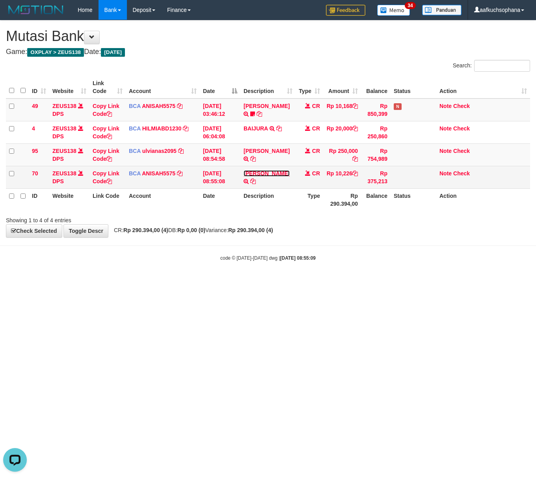
click at [255, 176] on link "[PERSON_NAME]" at bounding box center [266, 173] width 46 height 6
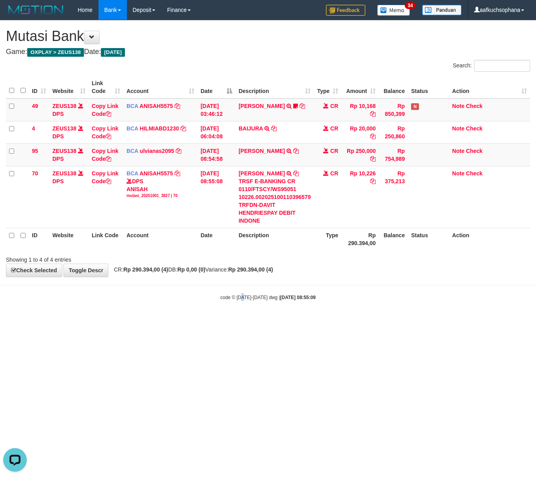
drag, startPoint x: 244, startPoint y: 338, endPoint x: 237, endPoint y: 356, distance: 19.8
click at [241, 321] on html "Toggle navigation Home Bank Account List Load By Website Group [OXPLAY] ZEUS138…" at bounding box center [268, 160] width 536 height 321
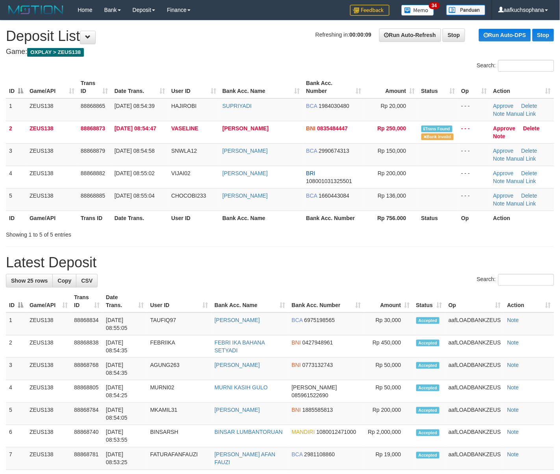
click at [351, 285] on div "Search:" at bounding box center [280, 281] width 548 height 14
click at [341, 282] on div "Search:" at bounding box center [280, 281] width 548 height 14
drag, startPoint x: 403, startPoint y: 223, endPoint x: 406, endPoint y: 226, distance: 4.5
click at [403, 223] on th "Rp 756.000" at bounding box center [391, 218] width 54 height 15
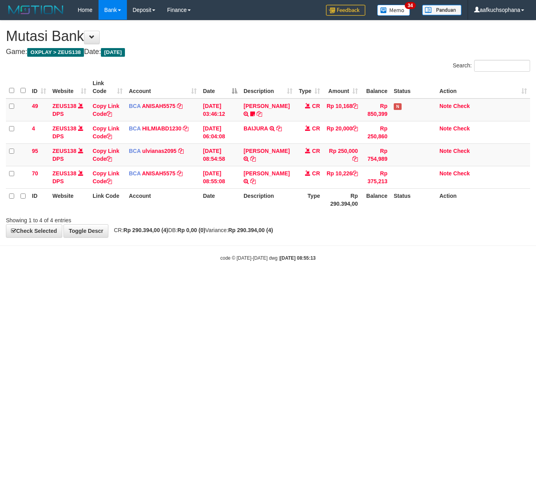
drag, startPoint x: 27, startPoint y: 282, endPoint x: -1, endPoint y: 277, distance: 28.4
click at [0, 277] on html "Toggle navigation Home Bank Account List Load By Website Group [OXPLAY] ZEUS138…" at bounding box center [268, 140] width 536 height 281
click at [207, 281] on html "Toggle navigation Home Bank Account List Load By Website Group [OXPLAY] ZEUS138…" at bounding box center [268, 140] width 536 height 281
click at [206, 281] on html "Toggle navigation Home Bank Account List Load By Website Group [OXPLAY] ZEUS138…" at bounding box center [268, 140] width 536 height 281
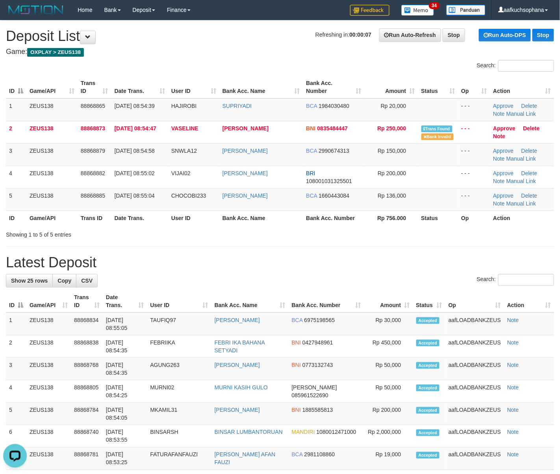
drag, startPoint x: 336, startPoint y: 277, endPoint x: 566, endPoint y: 292, distance: 231.3
click at [343, 273] on div "**********" at bounding box center [280, 473] width 560 height 906
drag, startPoint x: 338, startPoint y: 257, endPoint x: 367, endPoint y: 262, distance: 29.6
click at [339, 258] on h1 "Latest Deposit" at bounding box center [280, 263] width 548 height 16
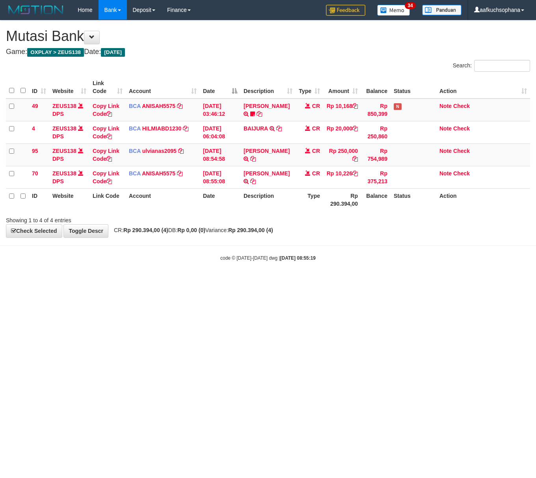
drag, startPoint x: 162, startPoint y: 299, endPoint x: 155, endPoint y: 304, distance: 9.3
click at [161, 281] on html "Toggle navigation Home Bank Account List Load By Website Group [OXPLAY] ZEUS138…" at bounding box center [268, 140] width 536 height 281
drag, startPoint x: 26, startPoint y: 301, endPoint x: 1, endPoint y: 291, distance: 27.4
click at [4, 281] on html "Toggle navigation Home Bank Account List Load By Website Group [OXPLAY] ZEUS138…" at bounding box center [268, 140] width 536 height 281
drag, startPoint x: 232, startPoint y: 311, endPoint x: 1, endPoint y: 243, distance: 241.4
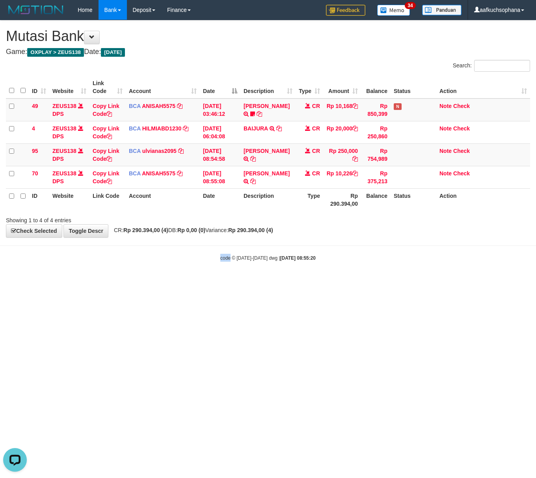
click at [223, 281] on html "Toggle navigation Home Bank Account List Load By Website Group [OXPLAY] ZEUS138…" at bounding box center [268, 140] width 536 height 281
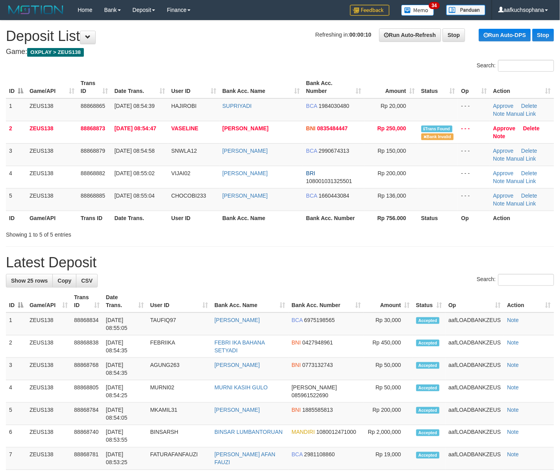
drag, startPoint x: 233, startPoint y: 266, endPoint x: 275, endPoint y: 269, distance: 41.4
click at [233, 267] on h1 "Latest Deposit" at bounding box center [280, 263] width 548 height 16
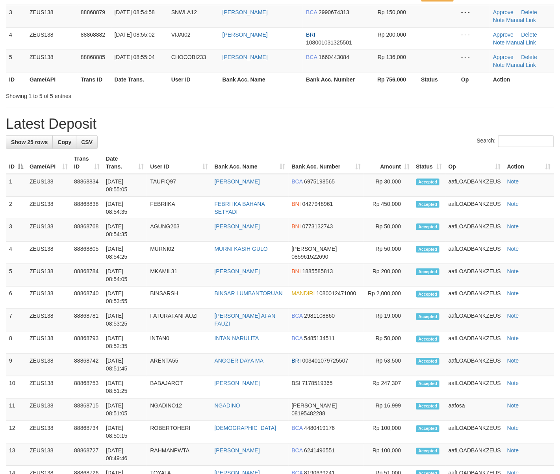
scroll to position [76, 0]
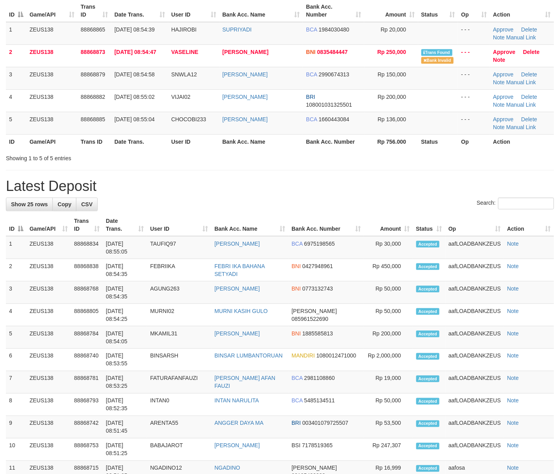
click at [443, 201] on div "Search:" at bounding box center [280, 205] width 548 height 14
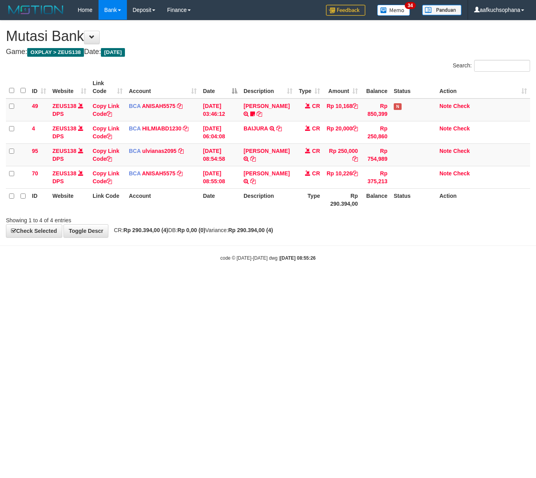
drag, startPoint x: 190, startPoint y: 258, endPoint x: 144, endPoint y: 245, distance: 48.1
click at [189, 258] on body "Toggle navigation Home Bank Account List Load By Website Group [OXPLAY] ZEUS138…" at bounding box center [268, 140] width 536 height 281
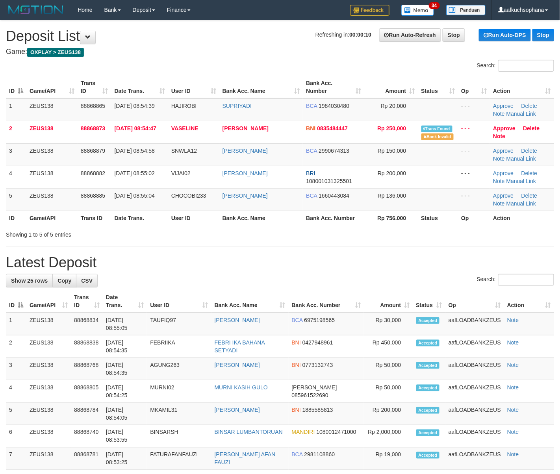
click at [398, 233] on div "Showing 1 to 5 of 5 entries" at bounding box center [280, 233] width 560 height 11
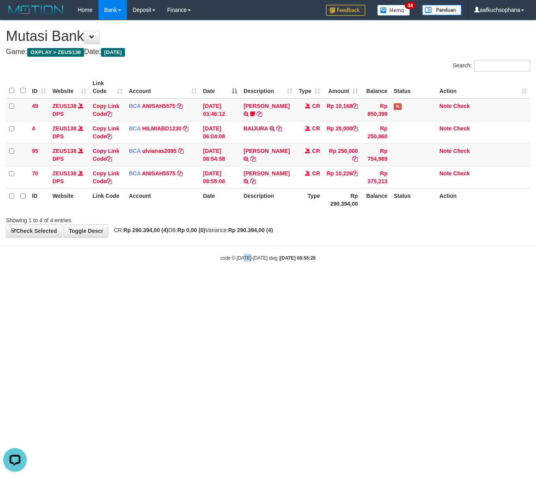
drag, startPoint x: 243, startPoint y: 314, endPoint x: 7, endPoint y: 290, distance: 237.5
click at [241, 281] on html "Toggle navigation Home Bank Account List Load By Website Group [OXPLAY] ZEUS138…" at bounding box center [268, 140] width 536 height 281
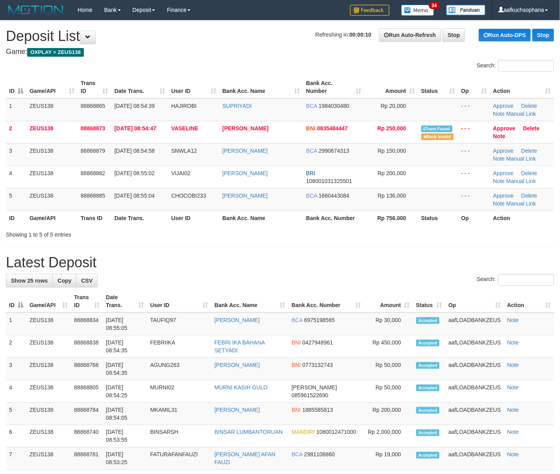
click at [361, 236] on div "Showing 1 to 5 of 5 entries" at bounding box center [280, 233] width 560 height 11
drag, startPoint x: 506, startPoint y: 273, endPoint x: 490, endPoint y: 278, distance: 16.2
click at [504, 273] on div "**********" at bounding box center [280, 473] width 560 height 906
click at [315, 269] on h1 "Latest Deposit" at bounding box center [280, 263] width 548 height 16
drag, startPoint x: 343, startPoint y: 233, endPoint x: 353, endPoint y: 235, distance: 10.4
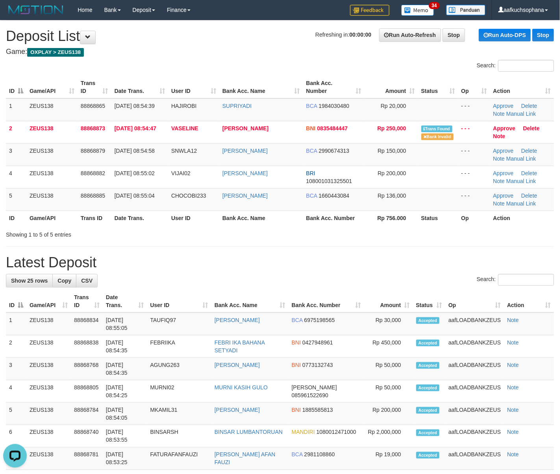
click at [345, 233] on div "Showing 1 to 5 of 5 entries" at bounding box center [280, 233] width 560 height 11
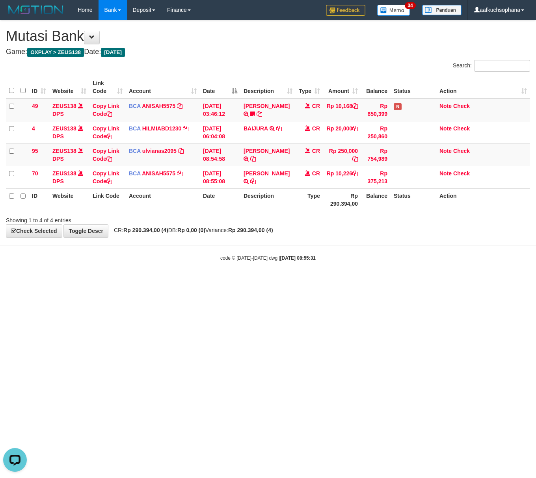
click at [132, 281] on html "Toggle navigation Home Bank Account List Load By Website Group [OXPLAY] ZEUS138…" at bounding box center [268, 140] width 536 height 281
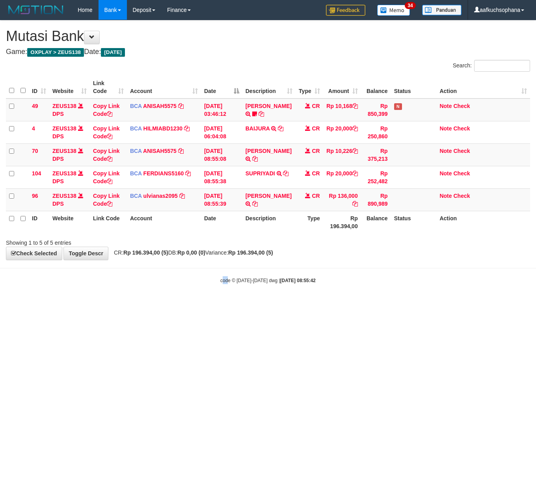
click at [219, 281] on body "Toggle navigation Home Bank Account List Load By Website Group [OXPLAY] ZEUS138…" at bounding box center [268, 152] width 536 height 304
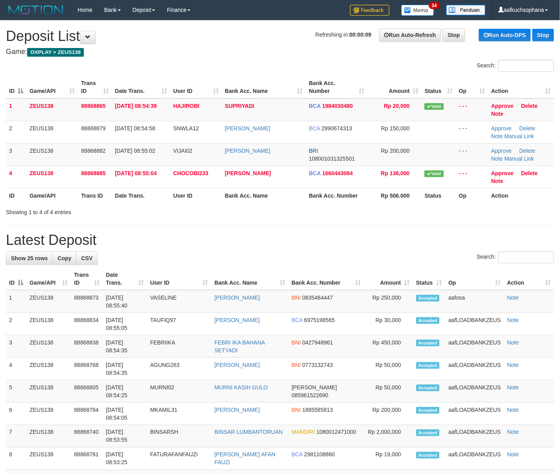
click at [413, 225] on div "**********" at bounding box center [280, 462] width 560 height 884
click at [394, 226] on div "**********" at bounding box center [280, 462] width 560 height 884
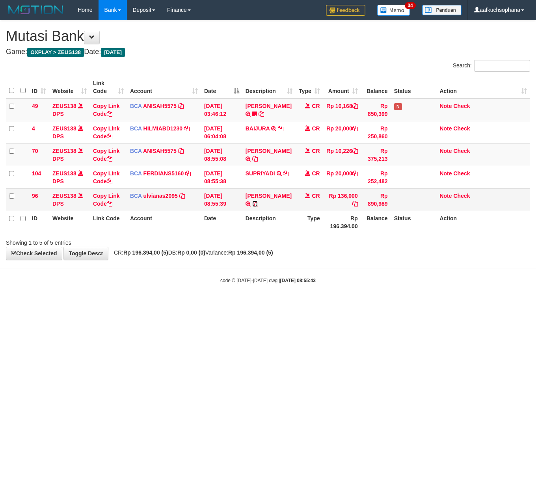
click at [258, 205] on icon at bounding box center [255, 204] width 6 height 6
click at [161, 304] on html "Toggle navigation Home Bank Account List Load By Website Group [OXPLAY] ZEUS138…" at bounding box center [268, 152] width 536 height 304
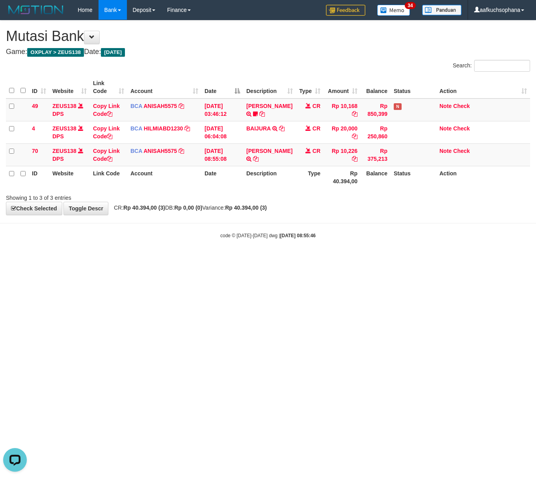
drag, startPoint x: 327, startPoint y: 341, endPoint x: 281, endPoint y: 325, distance: 48.5
click at [324, 259] on html "Toggle navigation Home Bank Account List Load By Website Group [OXPLAY] ZEUS138…" at bounding box center [268, 129] width 536 height 259
click at [202, 259] on html "Toggle navigation Home Bank Account List Load By Website Group [OXPLAY] ZEUS138…" at bounding box center [268, 129] width 536 height 259
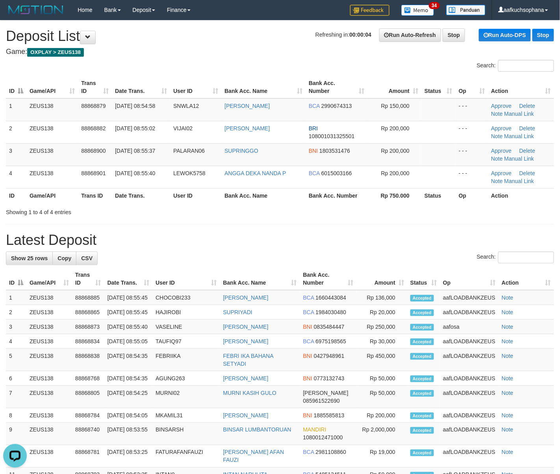
drag, startPoint x: 332, startPoint y: 217, endPoint x: 563, endPoint y: 299, distance: 245.4
click at [356, 230] on div "**********" at bounding box center [280, 395] width 560 height 750
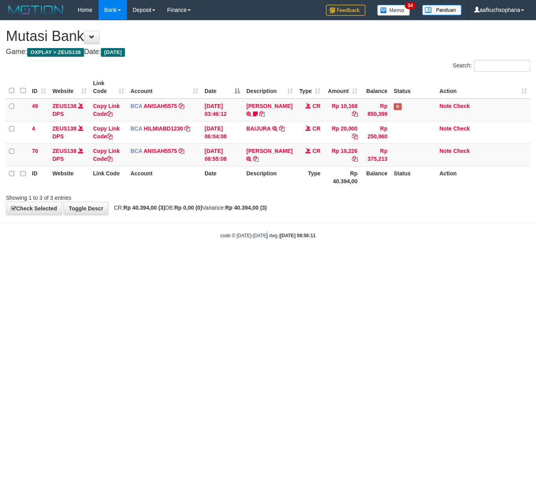
click at [269, 250] on body "Toggle navigation Home Bank Account List Load By Website Group [OXPLAY] ZEUS138…" at bounding box center [268, 129] width 536 height 259
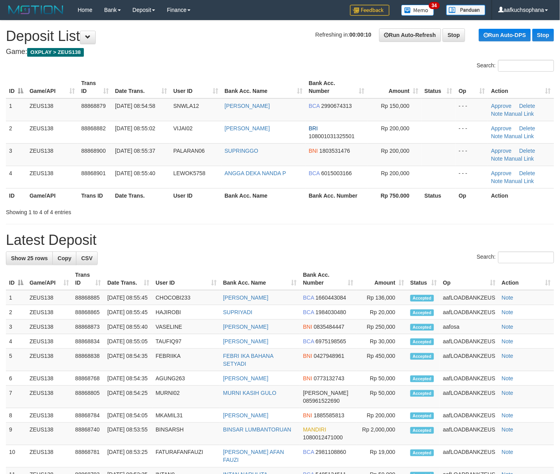
click at [394, 216] on div "Showing 1 to 4 of 4 entries" at bounding box center [280, 210] width 560 height 11
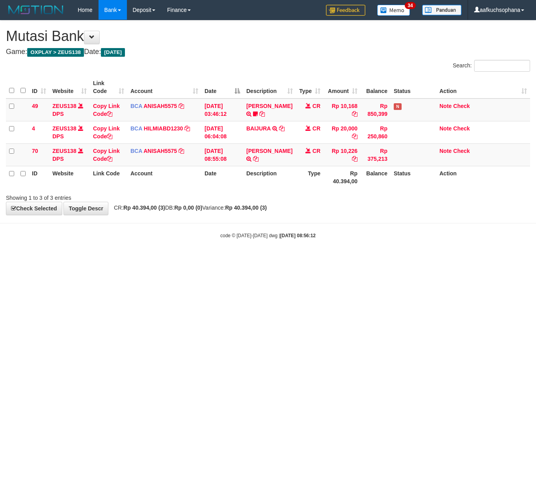
click at [136, 259] on html "Toggle navigation Home Bank Account List Load By Website Group [OXPLAY] ZEUS138…" at bounding box center [268, 129] width 536 height 259
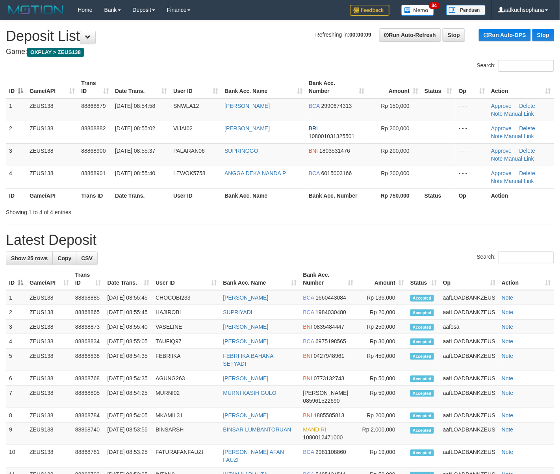
drag, startPoint x: 361, startPoint y: 210, endPoint x: 563, endPoint y: 237, distance: 203.8
click at [368, 213] on div "Showing 1 to 4 of 4 entries" at bounding box center [280, 210] width 560 height 11
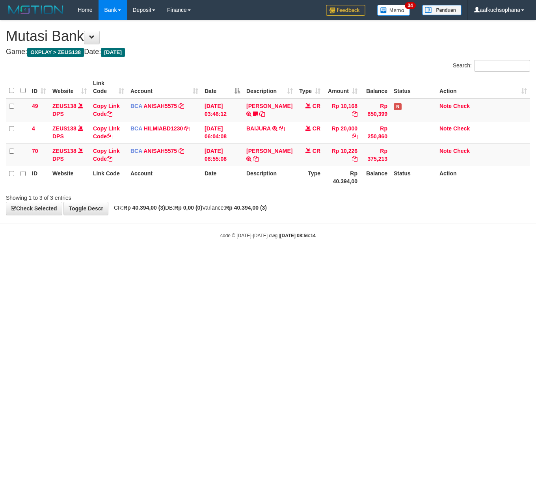
click at [183, 243] on body "Toggle navigation Home Bank Account List Load By Website Group [OXPLAY] ZEUS138…" at bounding box center [268, 129] width 536 height 259
click at [182, 243] on body "Toggle navigation Home Bank Account List Load By Website Group [OXPLAY] ZEUS138…" at bounding box center [268, 129] width 536 height 259
click at [239, 259] on html "Toggle navigation Home Bank Account List Load By Website Group [OXPLAY] ZEUS138…" at bounding box center [268, 129] width 536 height 259
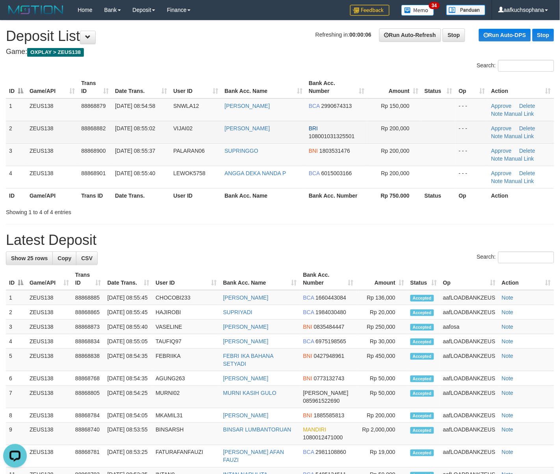
drag, startPoint x: 267, startPoint y: 230, endPoint x: 312, endPoint y: 121, distance: 117.8
click at [263, 227] on div "**********" at bounding box center [280, 395] width 560 height 750
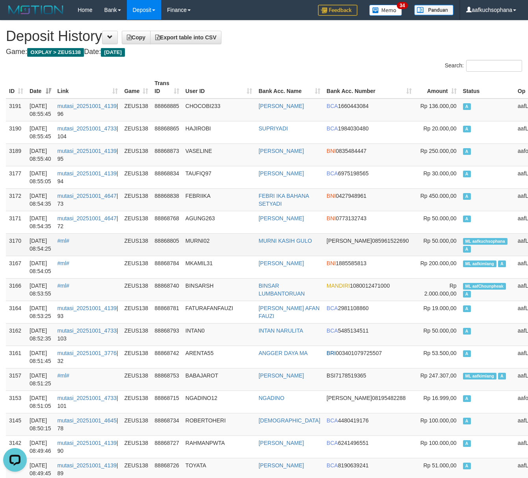
click at [460, 236] on td "ML aafkuchsophana A" at bounding box center [487, 244] width 55 height 22
click at [460, 237] on td "ML aafkuchsophana A" at bounding box center [487, 244] width 55 height 22
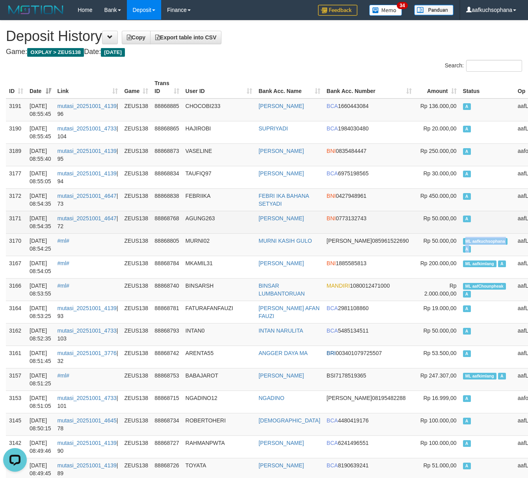
copy td "ML aafkuchsophana A"
click at [460, 212] on td "A" at bounding box center [487, 222] width 55 height 22
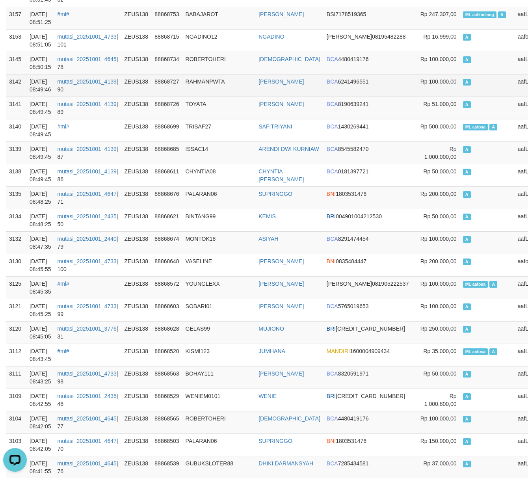
scroll to position [367, 0]
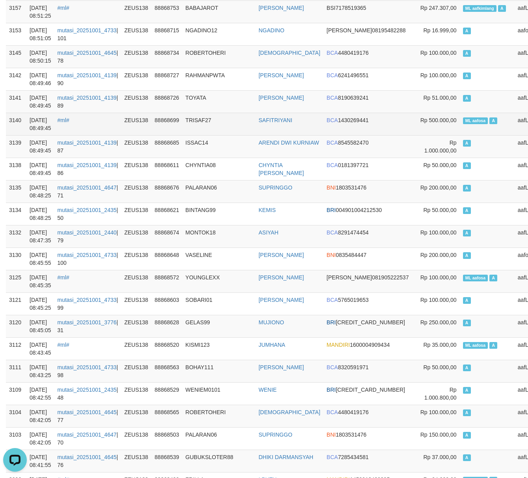
click at [463, 124] on span "ML aafosa" at bounding box center [475, 120] width 25 height 7
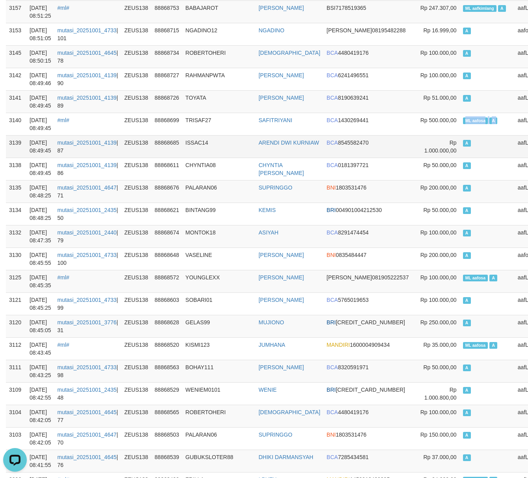
copy td "ML aafosa A"
click at [460, 158] on td "A" at bounding box center [487, 146] width 55 height 22
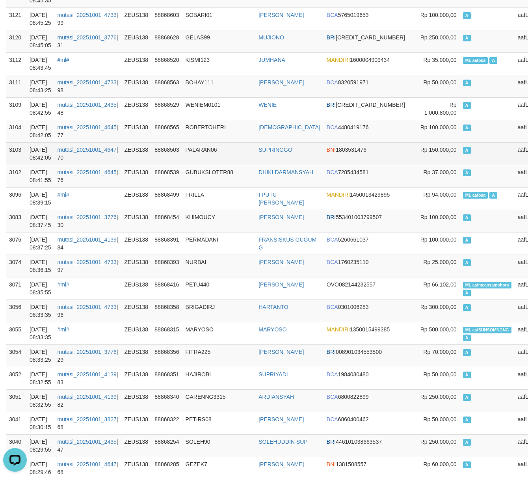
scroll to position [788, 0]
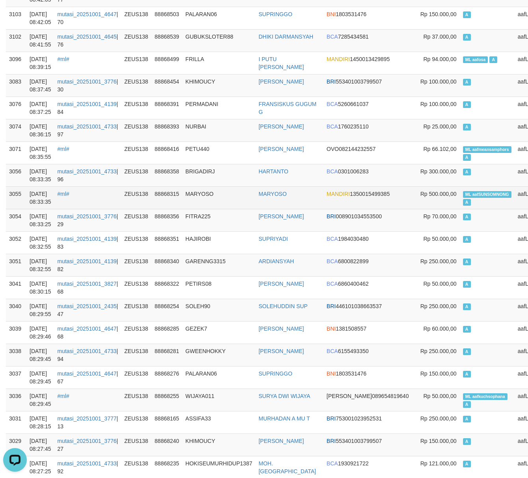
click at [463, 198] on span "ML aafSUNSOMNONG" at bounding box center [487, 194] width 48 height 7
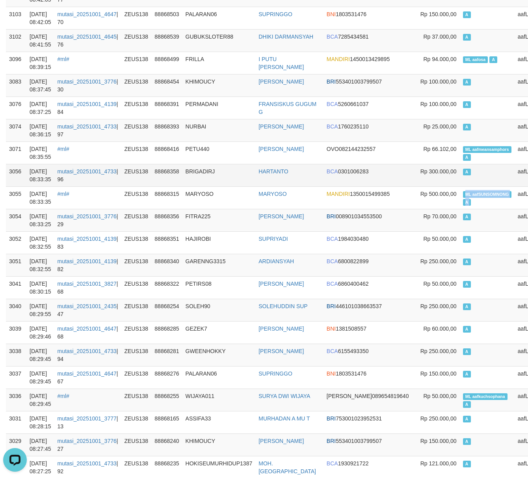
copy td "ML aafSUNSOMNONG A"
click at [460, 186] on td "A" at bounding box center [487, 175] width 55 height 22
click at [460, 141] on td "A" at bounding box center [487, 130] width 55 height 22
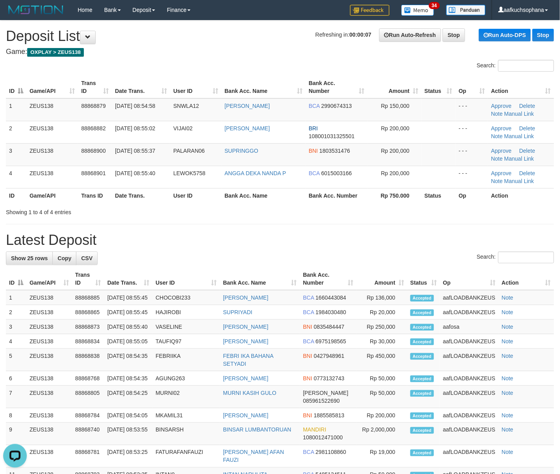
drag, startPoint x: 363, startPoint y: 212, endPoint x: 482, endPoint y: 221, distance: 119.3
click at [370, 213] on div "Showing 1 to 4 of 4 entries" at bounding box center [280, 210] width 560 height 11
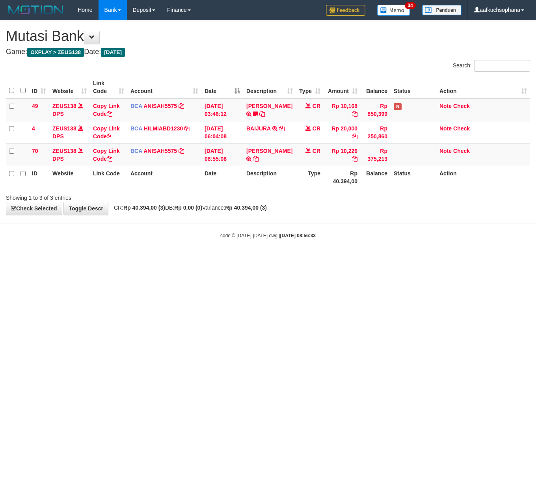
click at [46, 247] on body "Toggle navigation Home Bank Account List Load By Website Group [OXPLAY] ZEUS138…" at bounding box center [268, 129] width 536 height 259
drag, startPoint x: 129, startPoint y: 293, endPoint x: 87, endPoint y: 291, distance: 42.6
click at [128, 259] on html "Toggle navigation Home Bank Account List Load By Website Group [OXPLAY] ZEUS138…" at bounding box center [268, 129] width 536 height 259
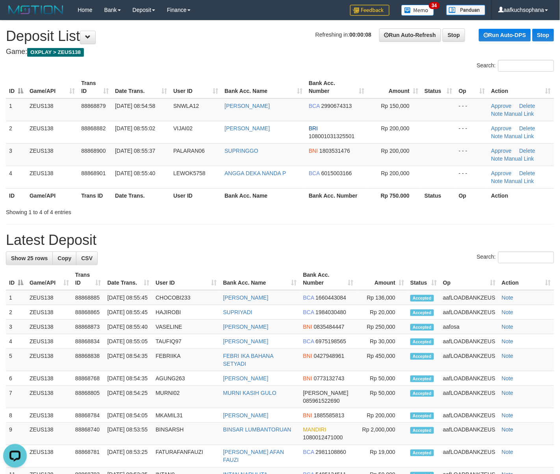
drag, startPoint x: 468, startPoint y: 235, endPoint x: 549, endPoint y: 263, distance: 85.2
click at [468, 235] on h1 "Latest Deposit" at bounding box center [280, 240] width 548 height 16
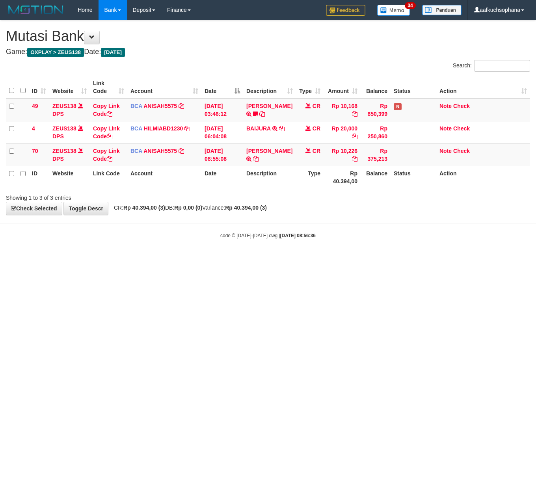
click at [74, 259] on html "Toggle navigation Home Bank Account List Load By Website Group [OXPLAY] ZEUS138…" at bounding box center [268, 129] width 536 height 259
drag, startPoint x: 210, startPoint y: 289, endPoint x: 239, endPoint y: 295, distance: 29.4
click at [217, 259] on html "Toggle navigation Home Bank Account List Load By Website Group [OXPLAY] ZEUS138…" at bounding box center [268, 129] width 536 height 259
drag, startPoint x: 239, startPoint y: 295, endPoint x: 243, endPoint y: 295, distance: 4.0
click at [241, 259] on html "Toggle navigation Home Bank Account List Load By Website Group [OXPLAY] ZEUS138…" at bounding box center [268, 129] width 536 height 259
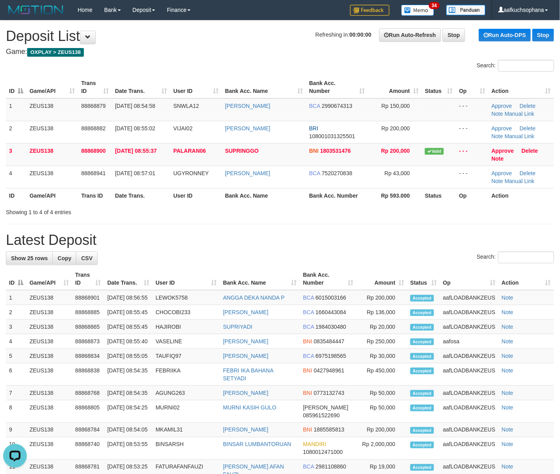
drag, startPoint x: 425, startPoint y: 240, endPoint x: 563, endPoint y: 253, distance: 138.8
click at [434, 240] on h1 "Latest Deposit" at bounding box center [280, 240] width 548 height 16
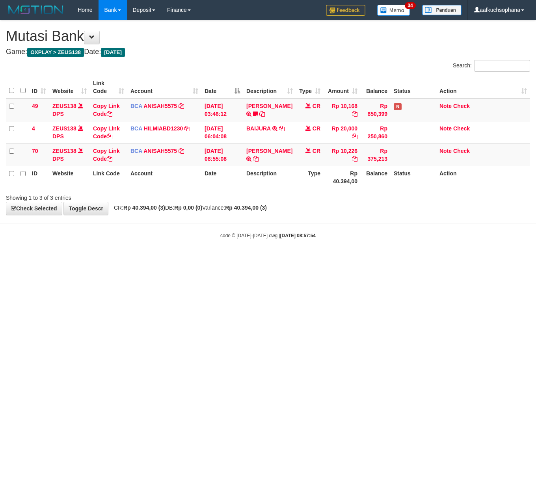
drag, startPoint x: 135, startPoint y: 275, endPoint x: 35, endPoint y: 260, distance: 101.5
click at [130, 259] on html "Toggle navigation Home Bank Account List Load By Website Group [OXPLAY] ZEUS138…" at bounding box center [268, 129] width 536 height 259
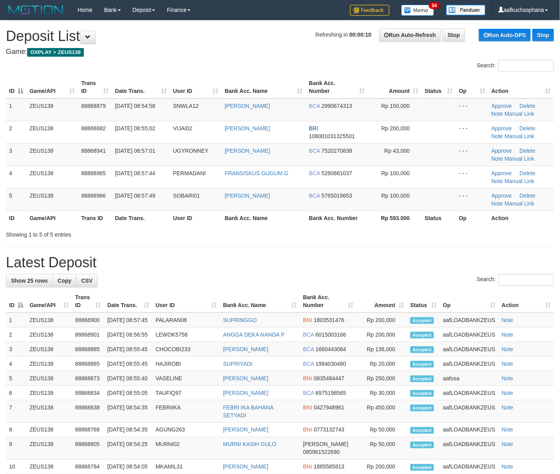
drag, startPoint x: 290, startPoint y: 240, endPoint x: 386, endPoint y: 248, distance: 96.4
click at [290, 240] on div "**********" at bounding box center [280, 402] width 560 height 764
